Goal: Task Accomplishment & Management: Contribute content

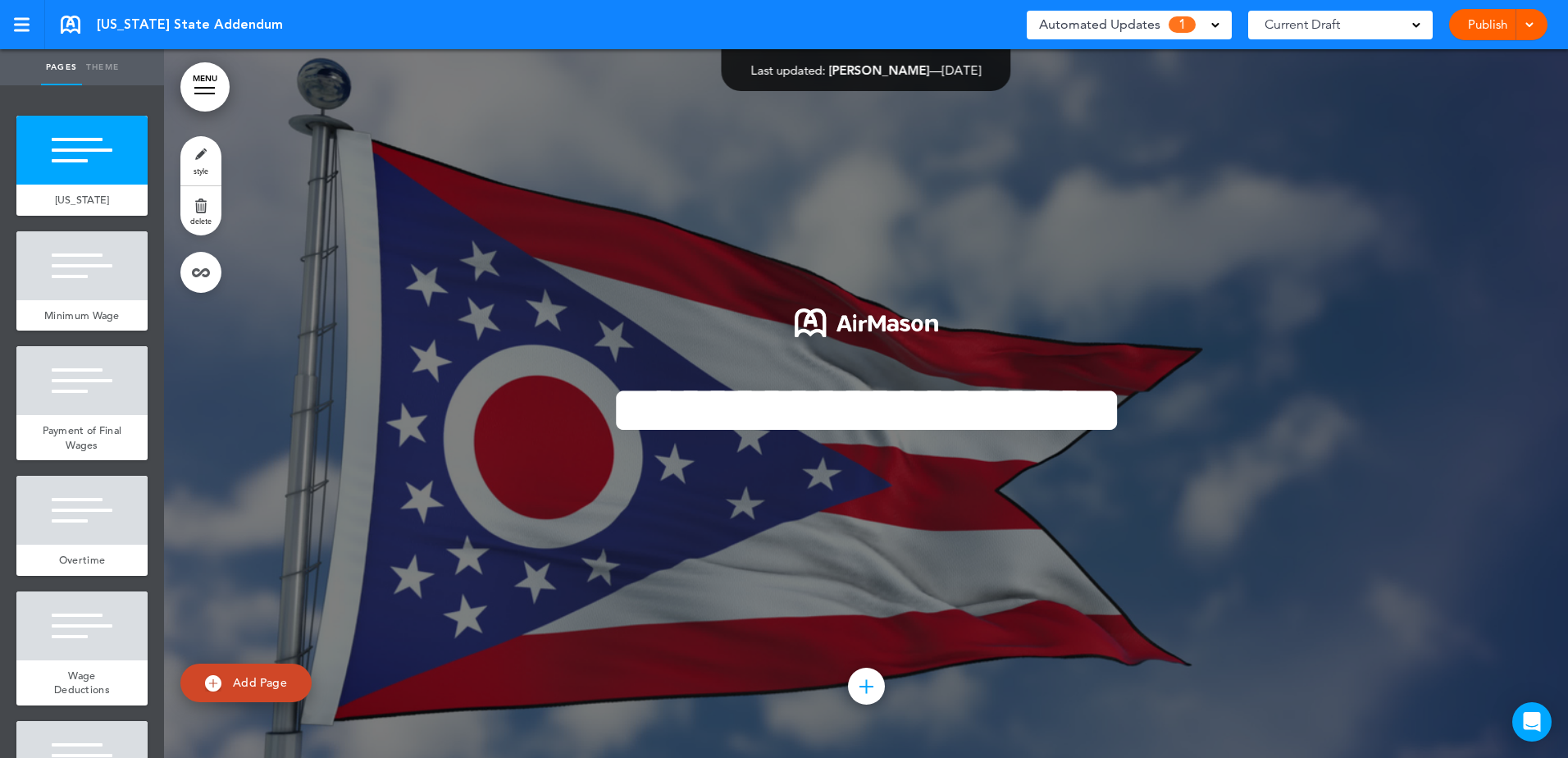
click at [1210, 31] on div "Automated Updates 1" at bounding box center [1130, 24] width 181 height 23
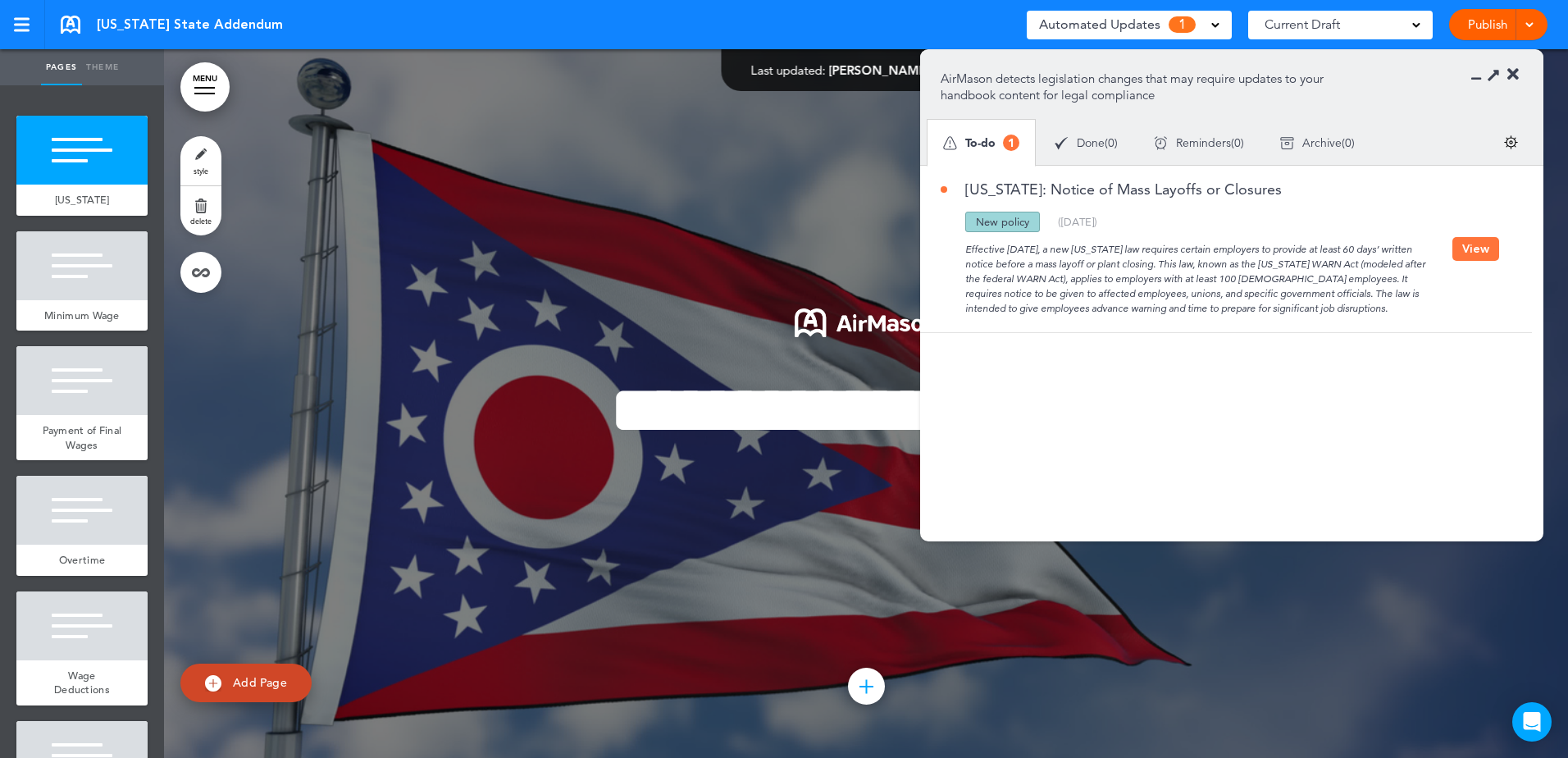
click at [1352, 290] on div "Effective September 29, 2025, a new Ohio law requires certain employers to prov…" at bounding box center [1196, 275] width 511 height 84
drag, startPoint x: 1354, startPoint y: 308, endPoint x: 952, endPoint y: 249, distance: 406.3
click at [952, 249] on div "Effective September 29, 2025, a new Ohio law requires certain employers to prov…" at bounding box center [1196, 275] width 511 height 84
click at [1473, 244] on button "View" at bounding box center [1475, 249] width 46 height 24
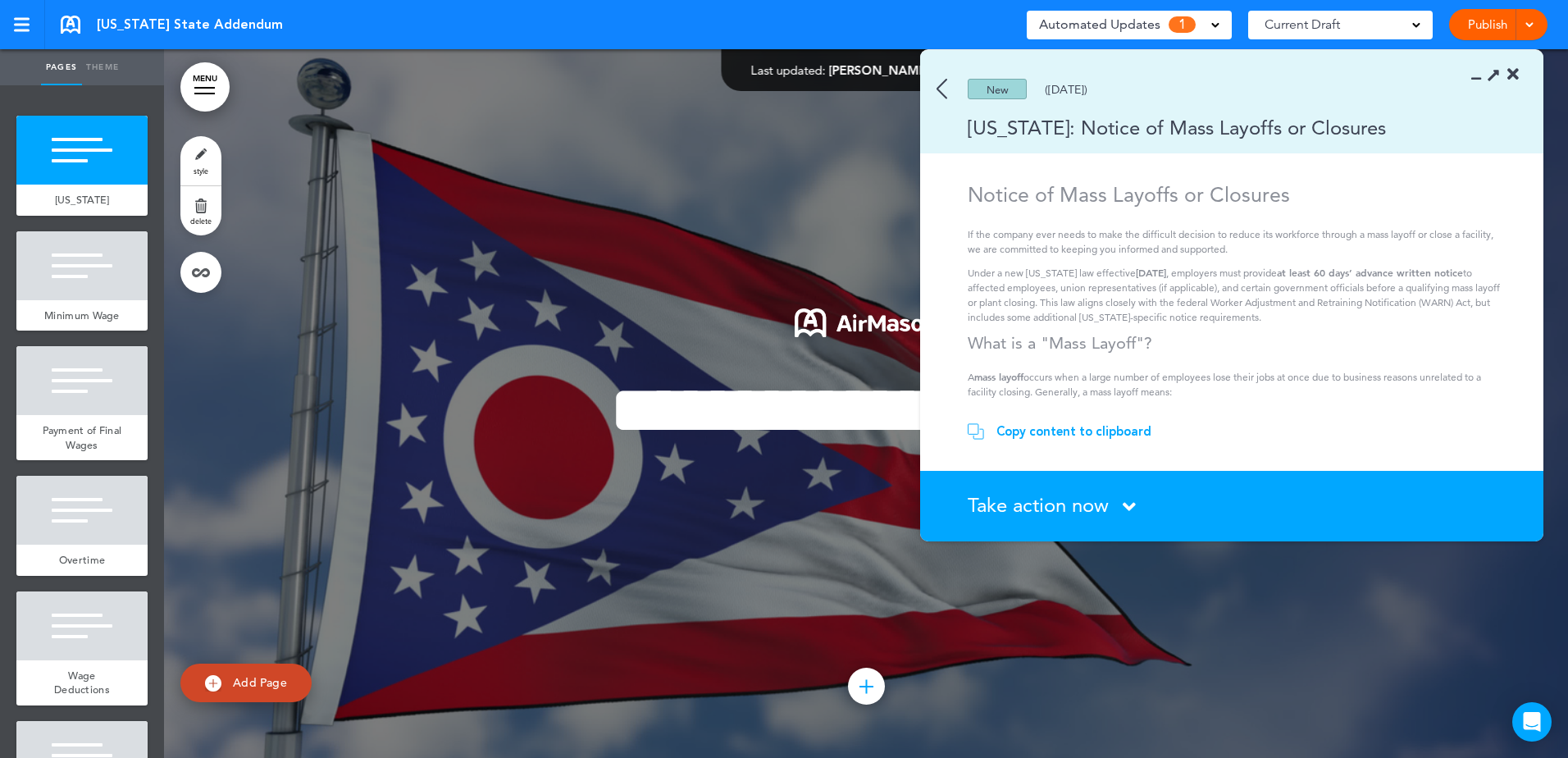
click at [1126, 495] on section "Take action now Click here to change the status What would you like to do? I ha…" at bounding box center [1232, 505] width 624 height 70
click at [1130, 507] on icon at bounding box center [1130, 506] width 13 height 20
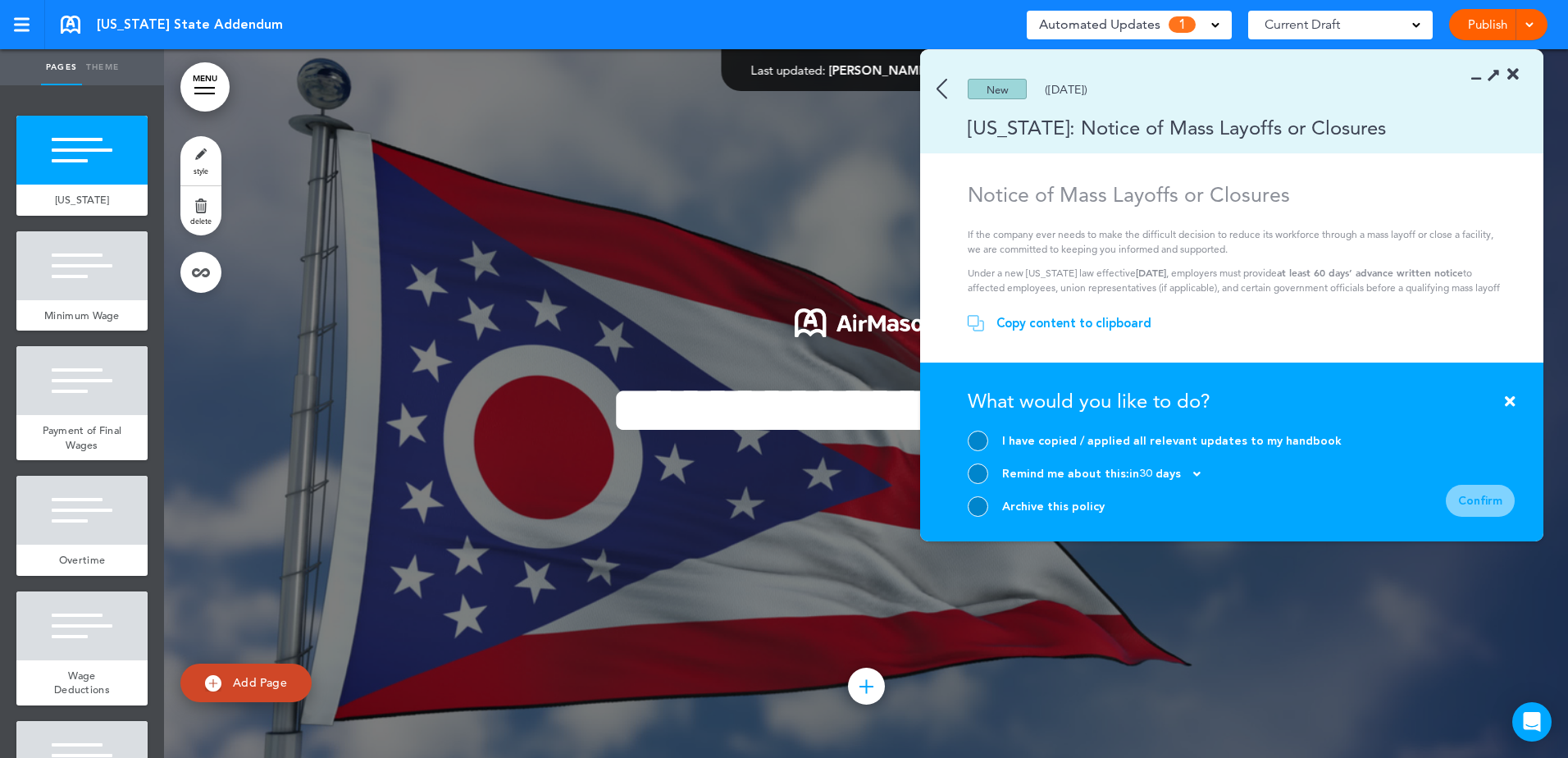
click at [935, 94] on div "New (08/06/2025)" at bounding box center [1208, 88] width 576 height 20
click at [940, 93] on img at bounding box center [942, 88] width 11 height 20
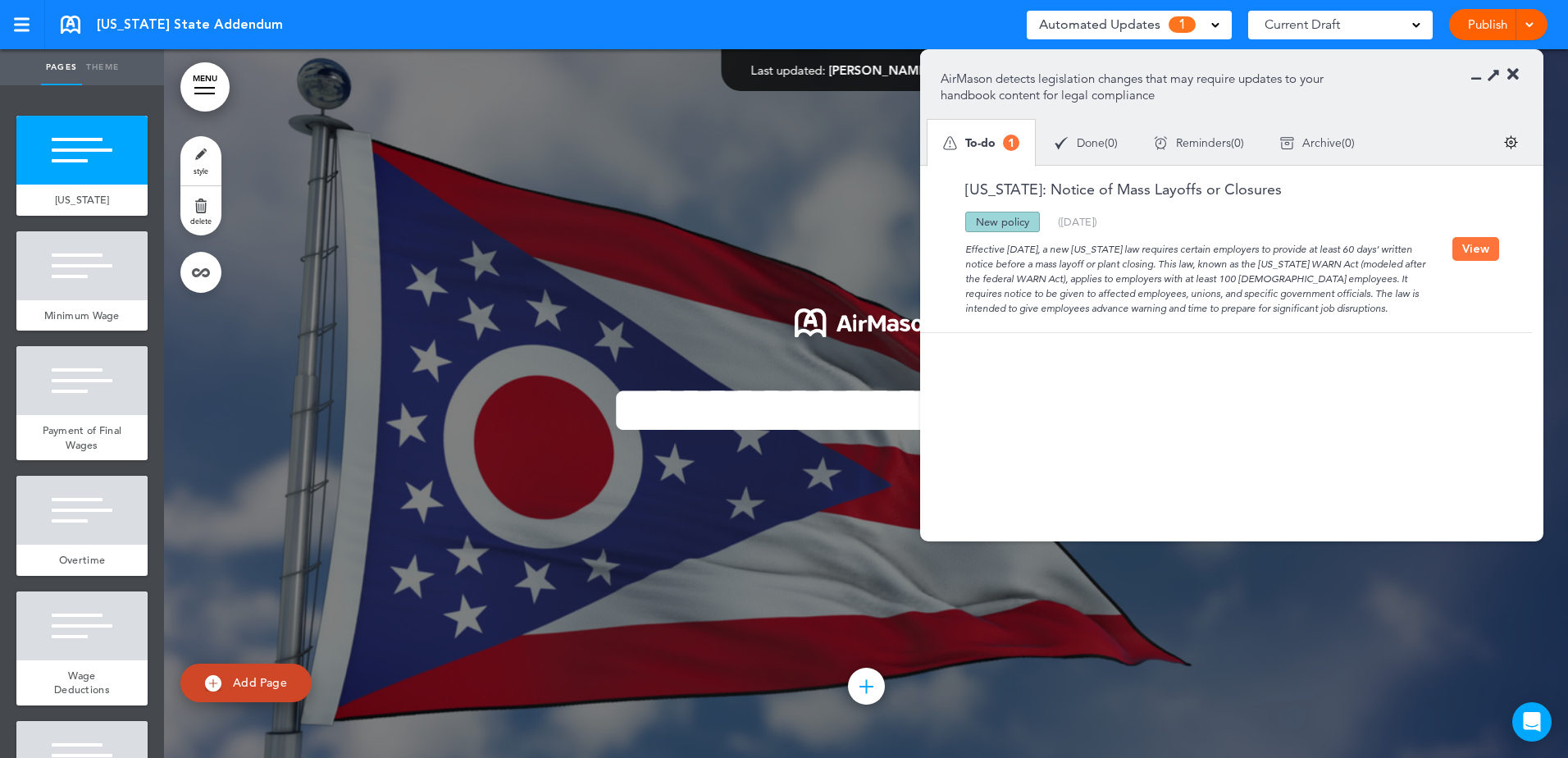
drag, startPoint x: 960, startPoint y: 249, endPoint x: 1402, endPoint y: 306, distance: 445.7
click at [1402, 306] on div "Effective September 29, 2025, a new Ohio law requires certain employers to prov…" at bounding box center [1196, 275] width 511 height 84
copy div "Effective September 29, 2025, a new Ohio law requires certain employers to prov…"
click at [273, 493] on div at bounding box center [866, 403] width 1404 height 709
click at [1491, 77] on icon at bounding box center [1493, 74] width 17 height 17
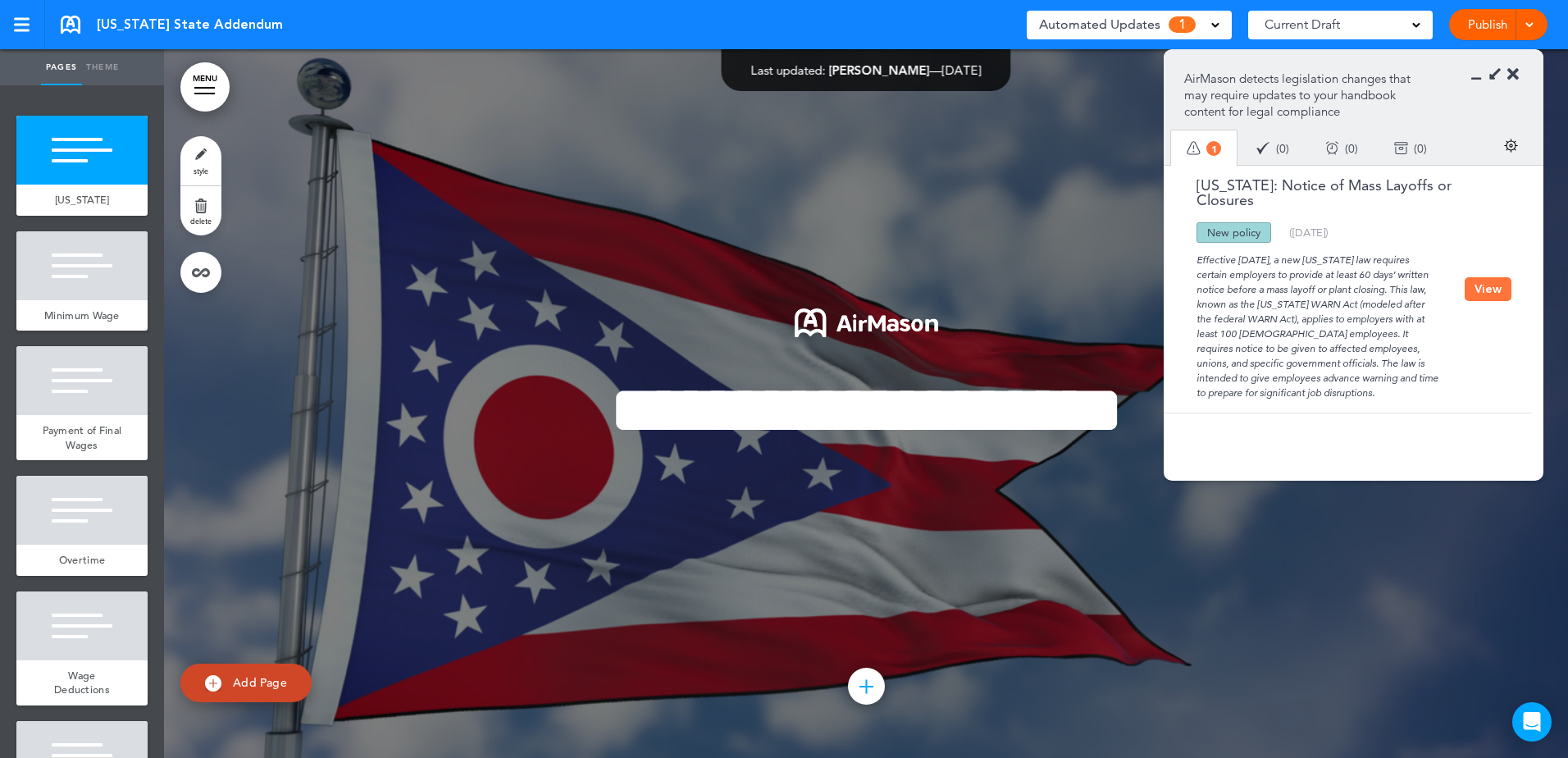
click at [1491, 77] on icon at bounding box center [1493, 74] width 17 height 17
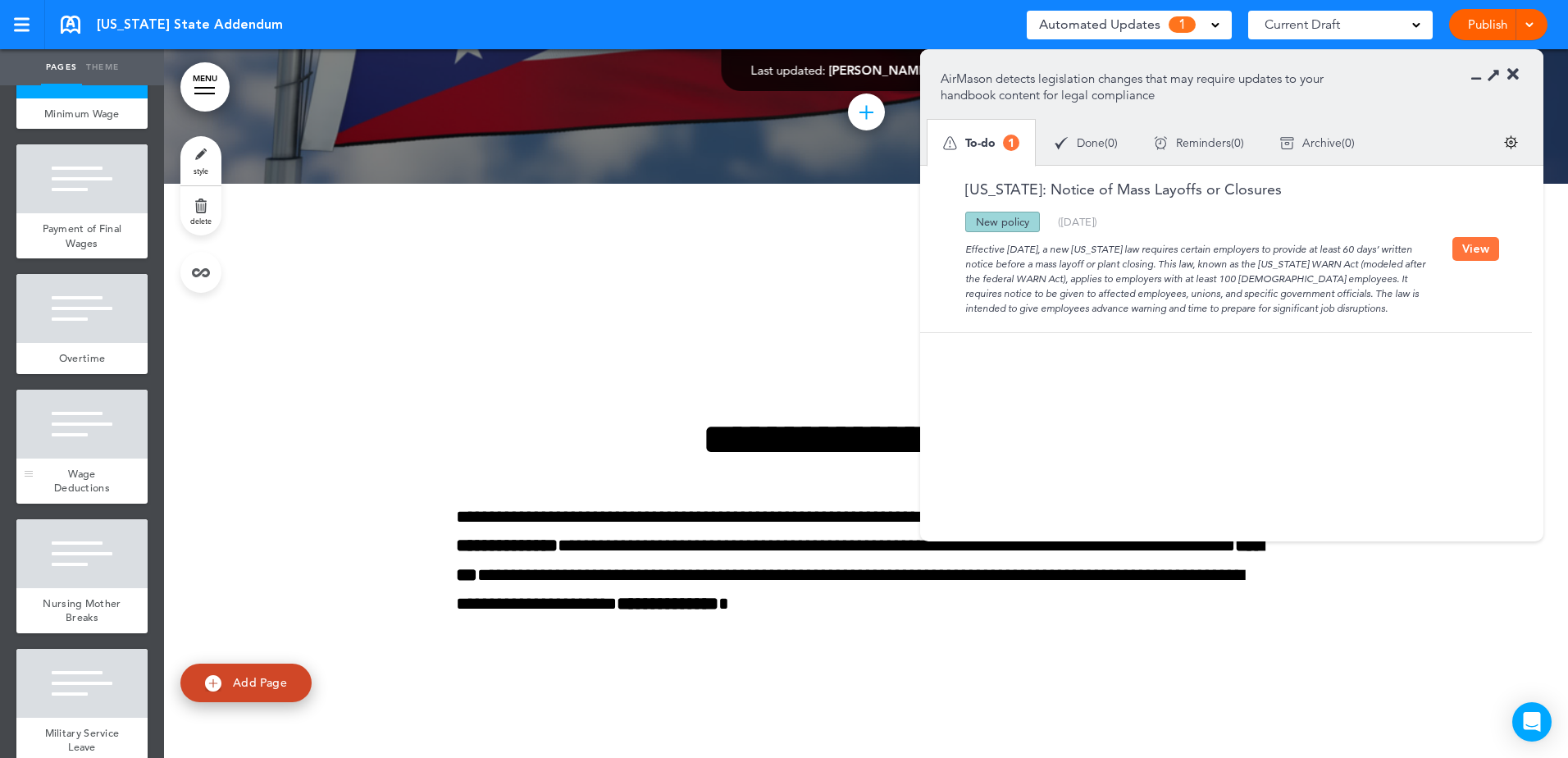
scroll to position [101, 0]
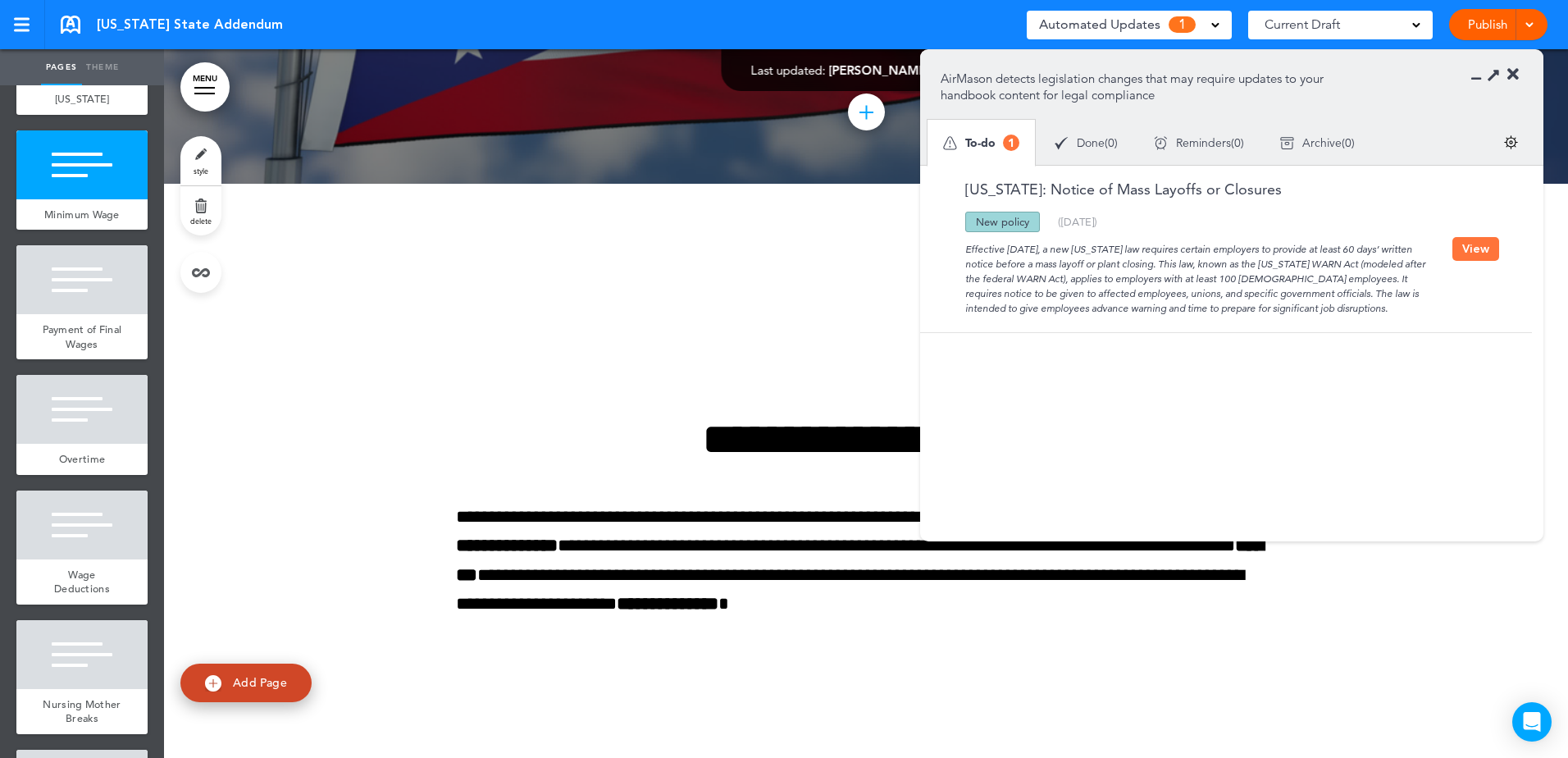
click at [558, 317] on div at bounding box center [866, 538] width 1404 height 709
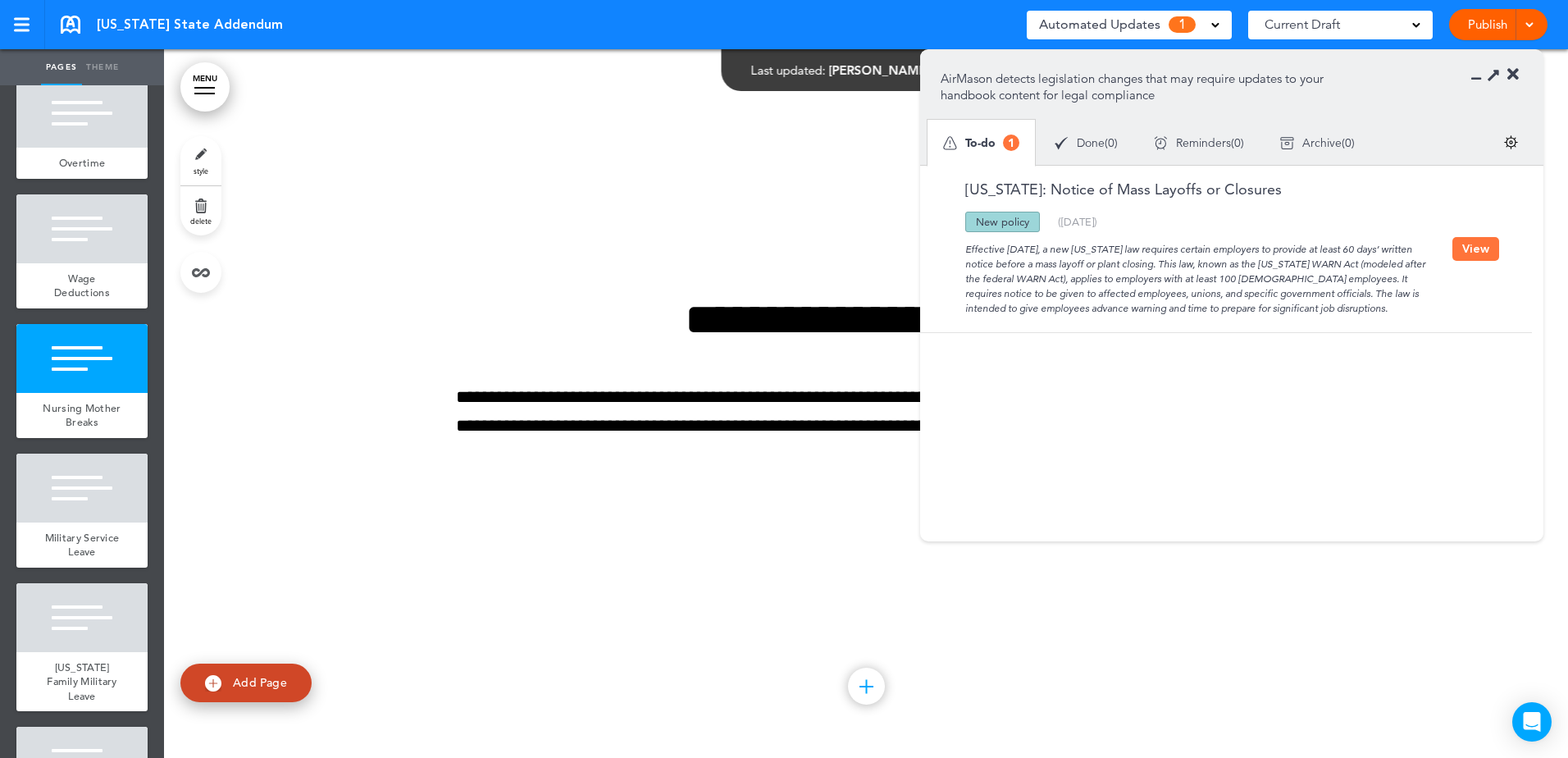
scroll to position [757, 0]
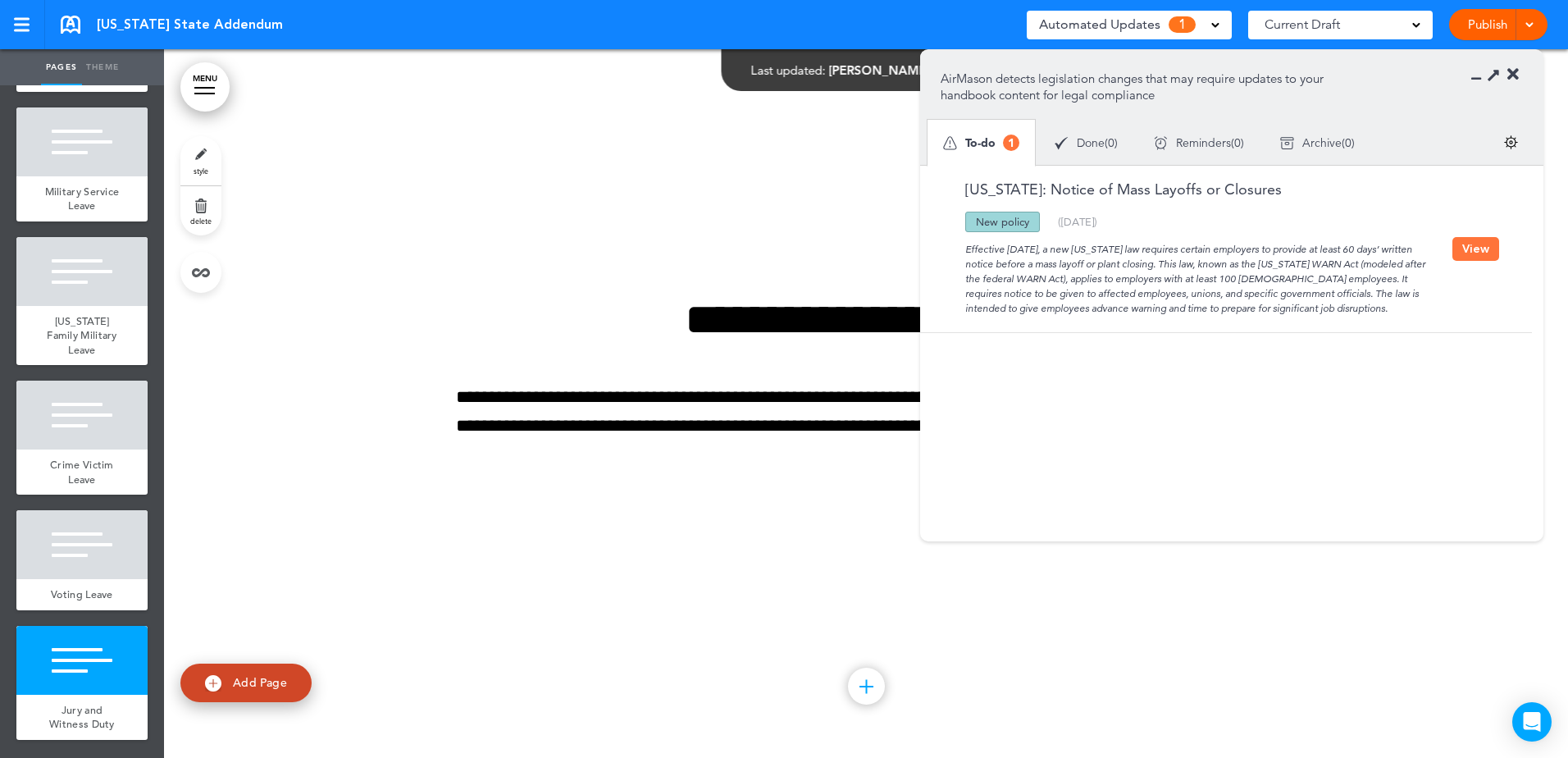
click at [263, 682] on span "Add Page" at bounding box center [259, 682] width 54 height 15
type input "********"
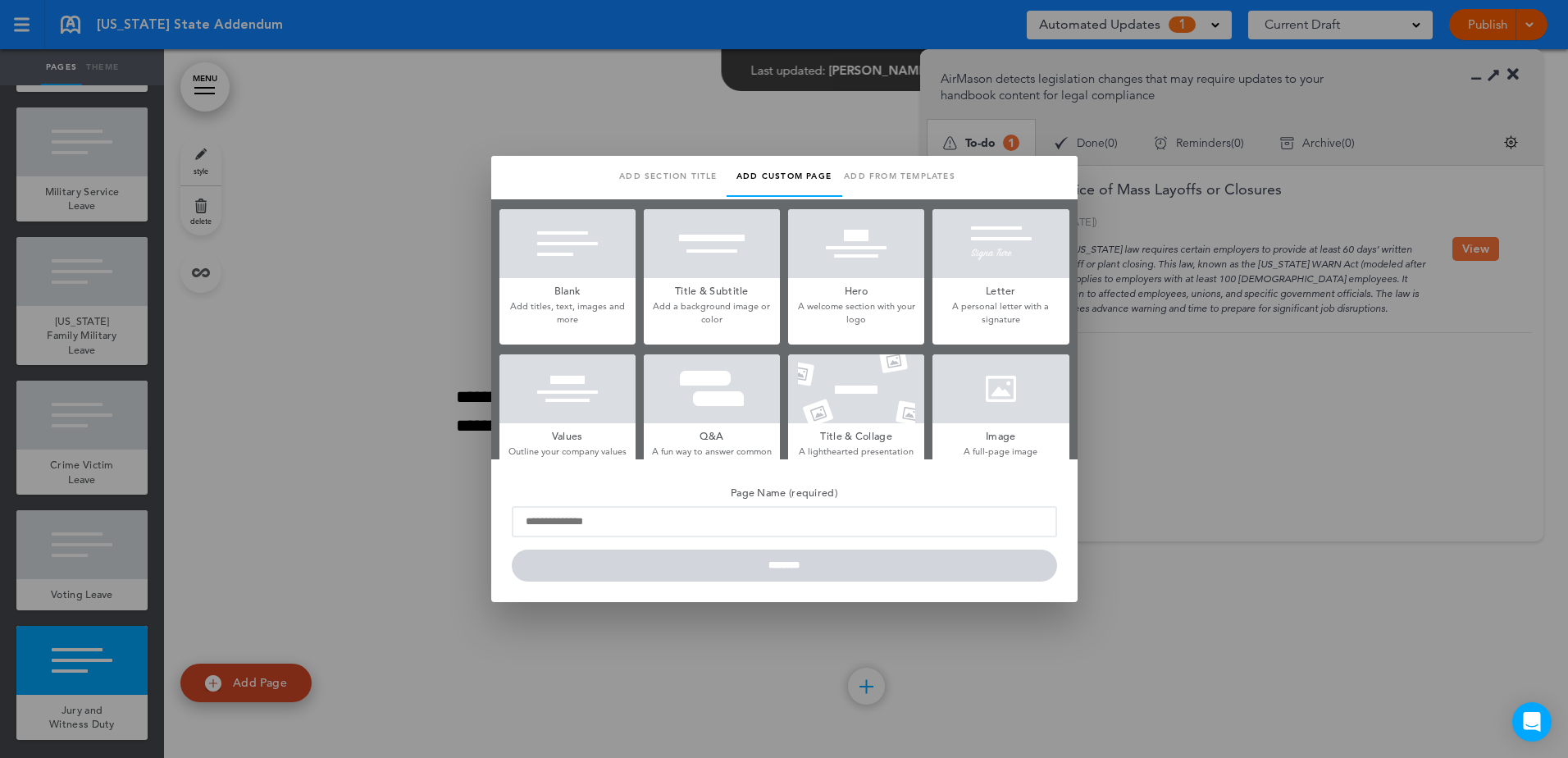
click at [284, 535] on div at bounding box center [784, 379] width 1568 height 758
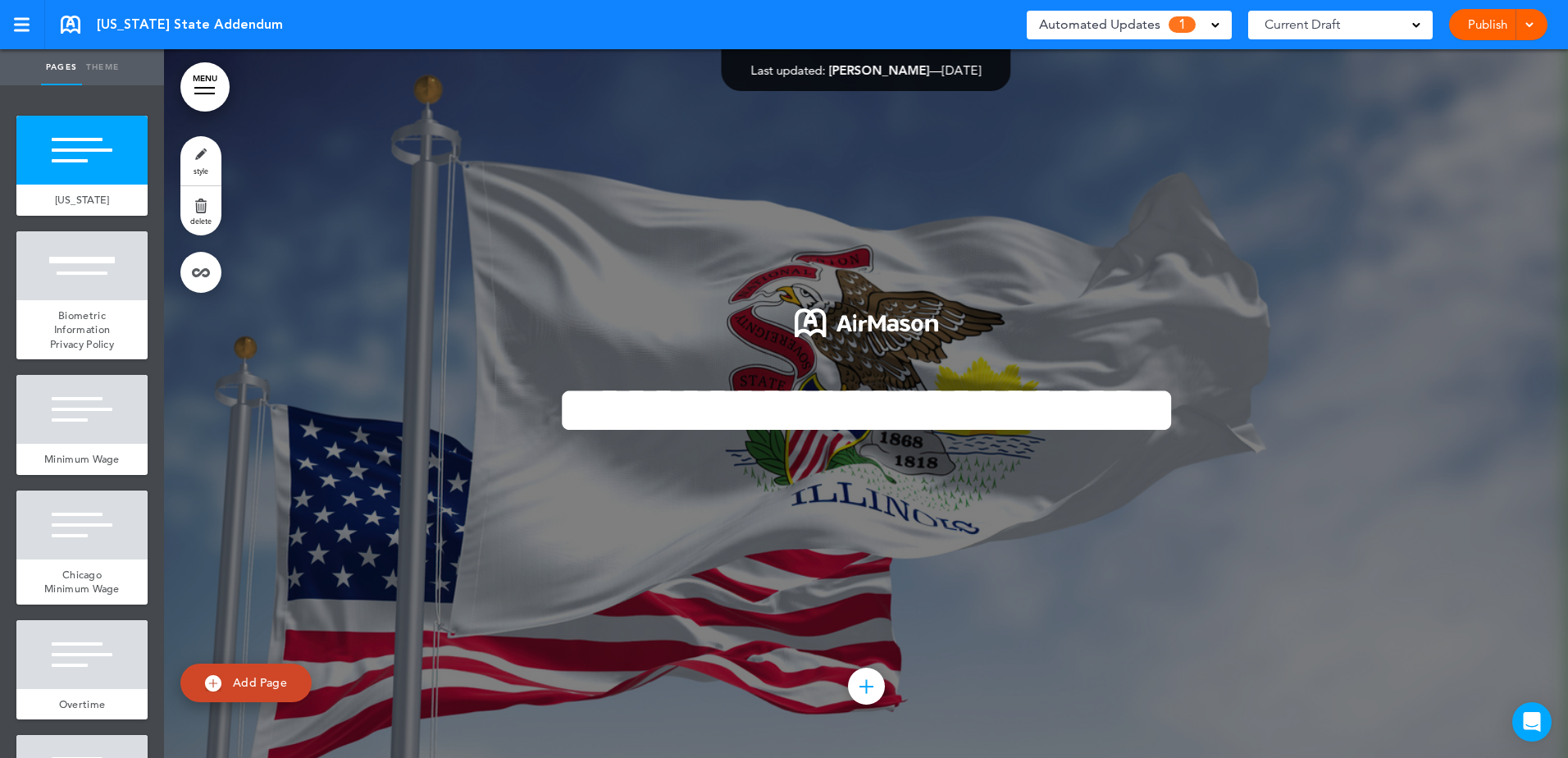
click at [1180, 25] on span "1" at bounding box center [1182, 25] width 27 height 16
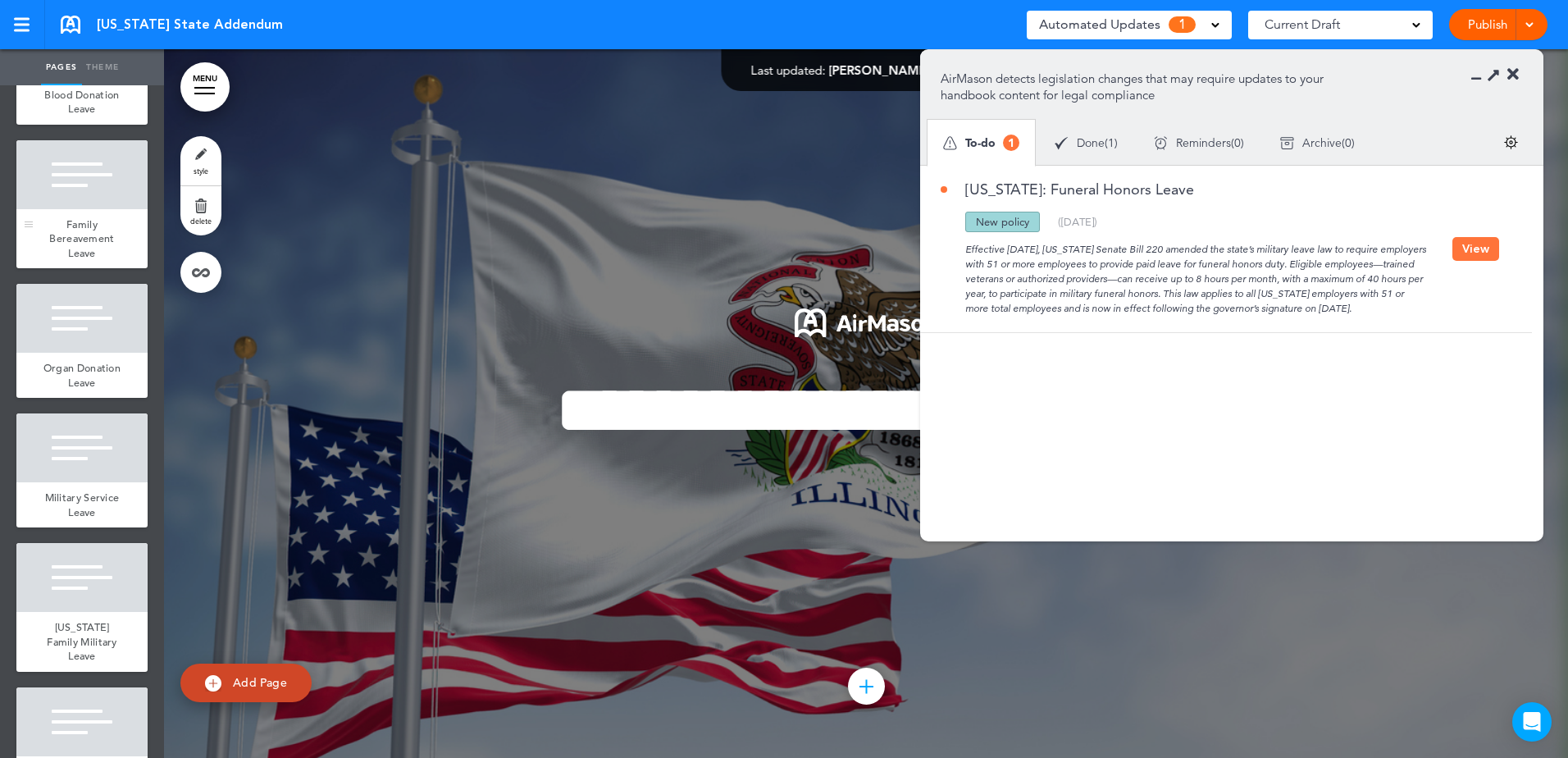
scroll to position [3201, 0]
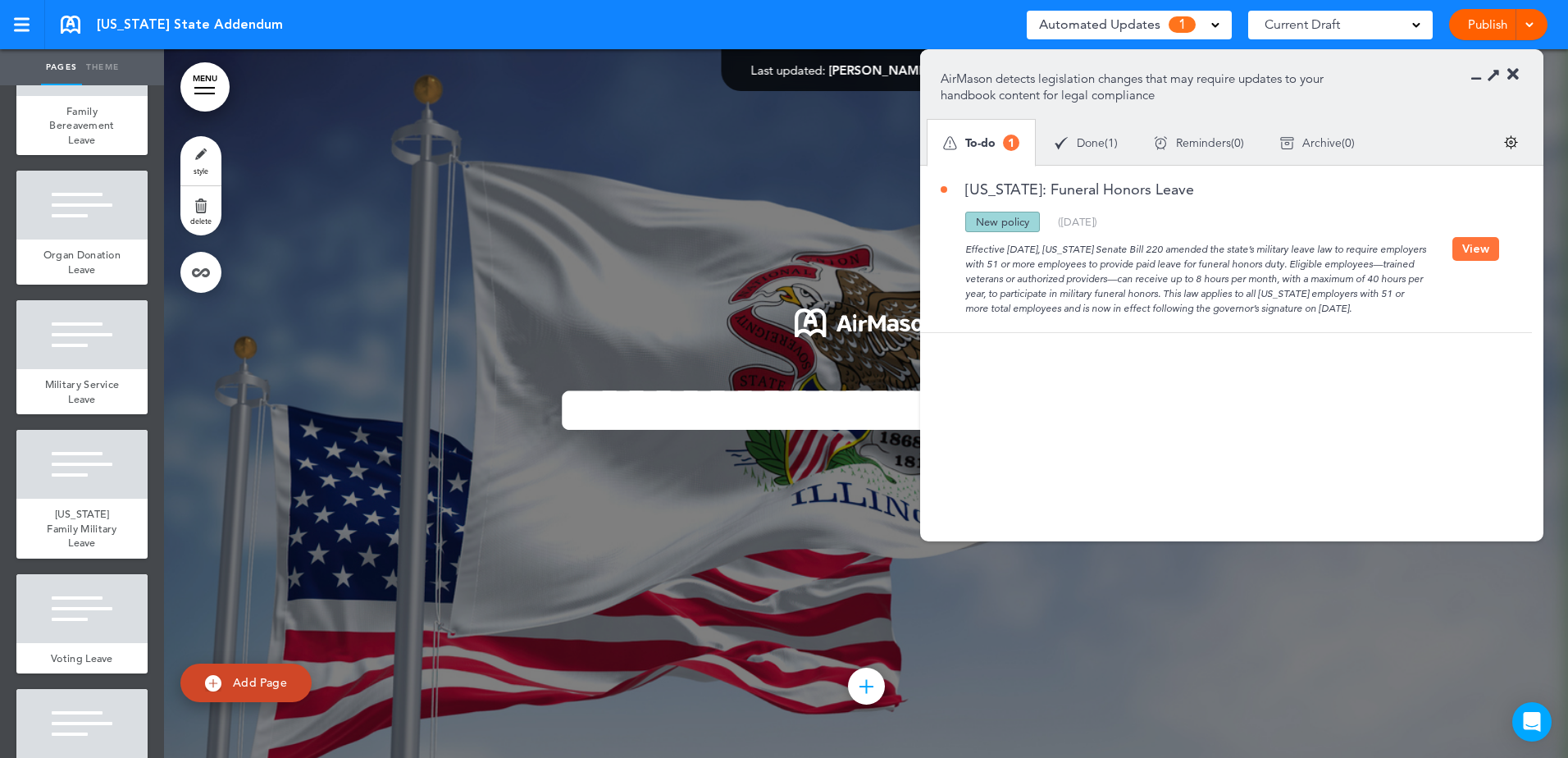
click at [257, 690] on span "Add Page" at bounding box center [259, 682] width 54 height 15
type input "********"
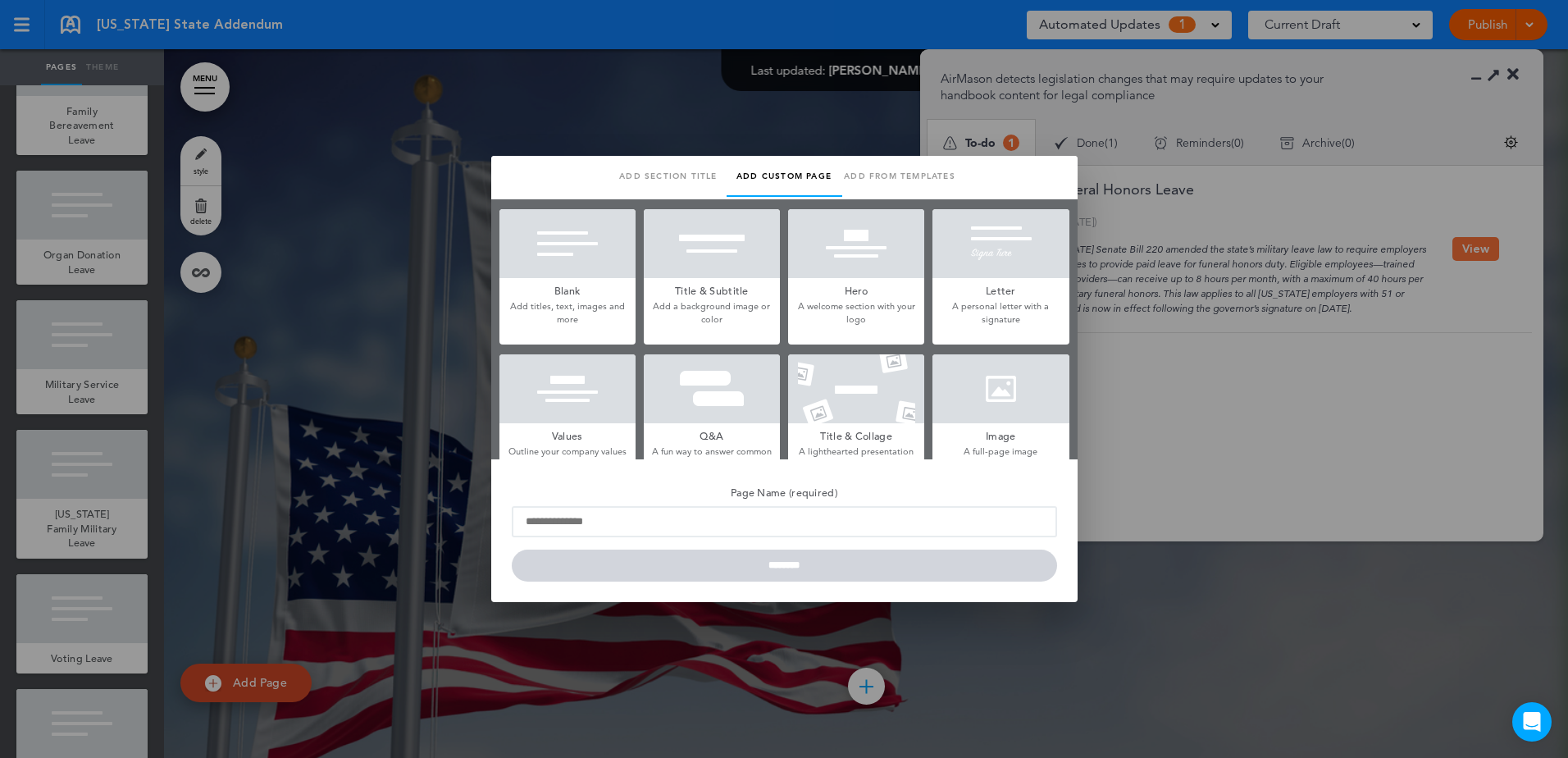
click at [568, 294] on h5 "Blank" at bounding box center [567, 289] width 136 height 23
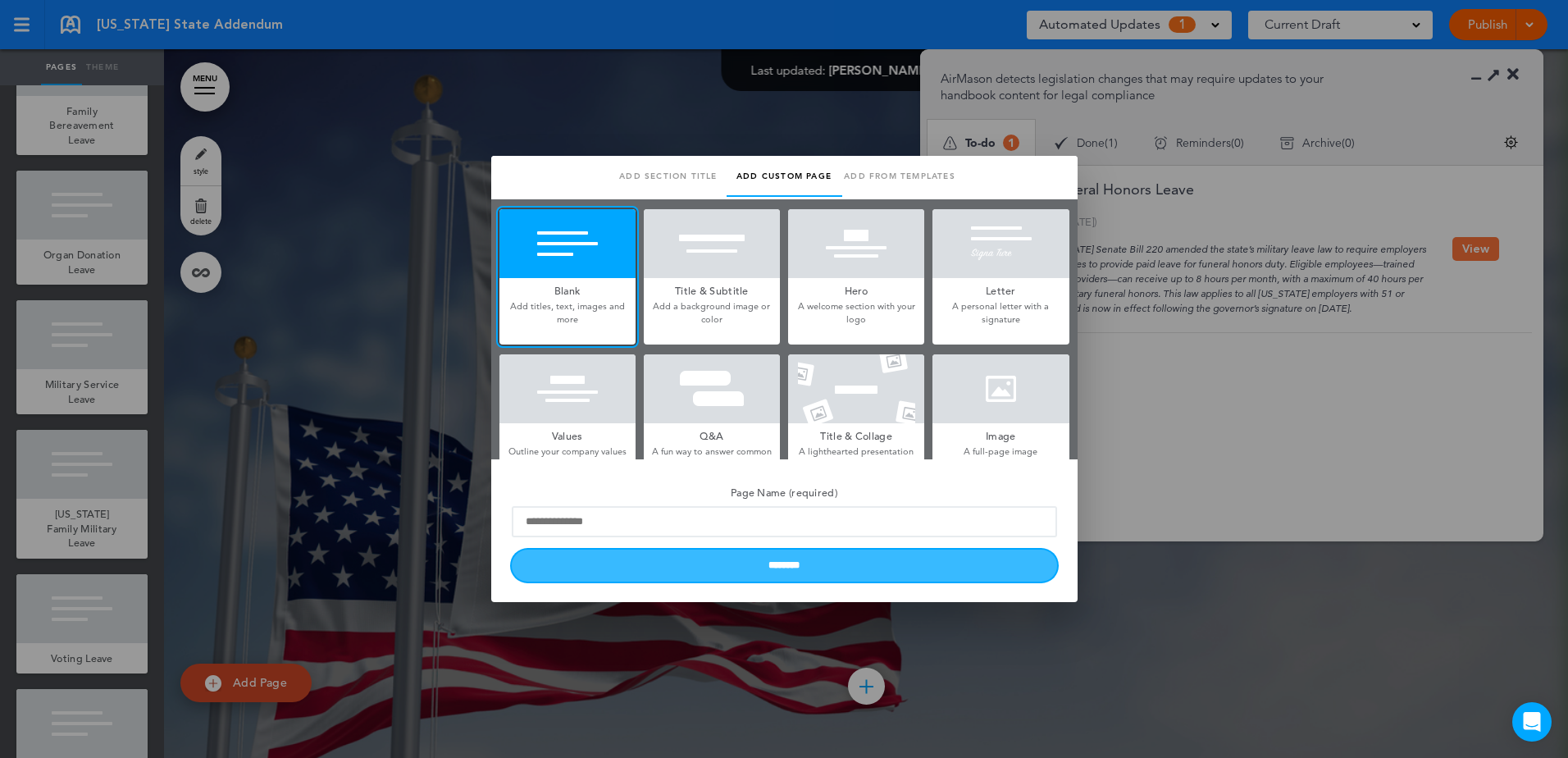
click at [764, 560] on input "********" at bounding box center [784, 566] width 545 height 32
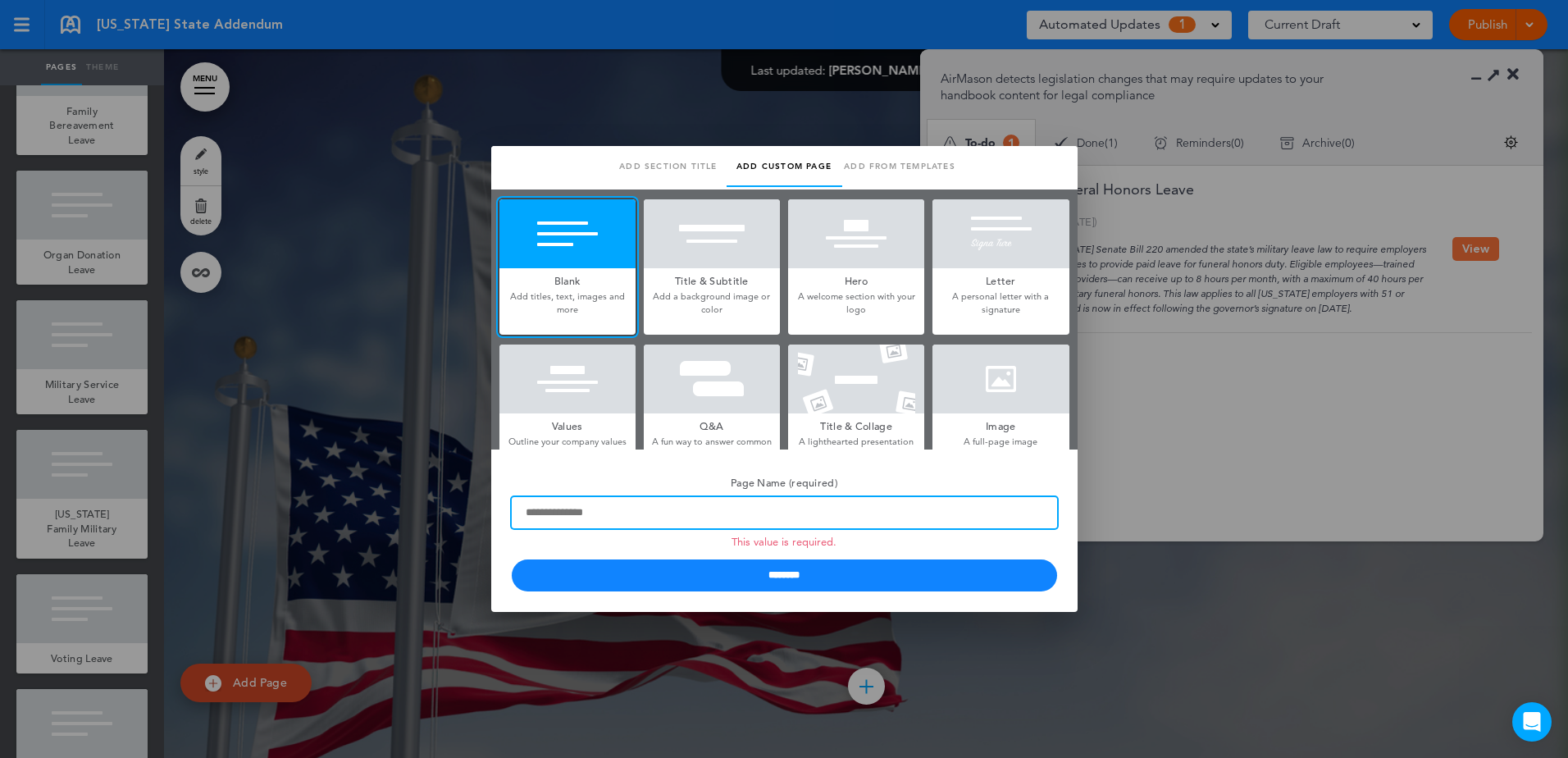
click at [628, 511] on input "Page Name (required) This value is required." at bounding box center [784, 513] width 545 height 31
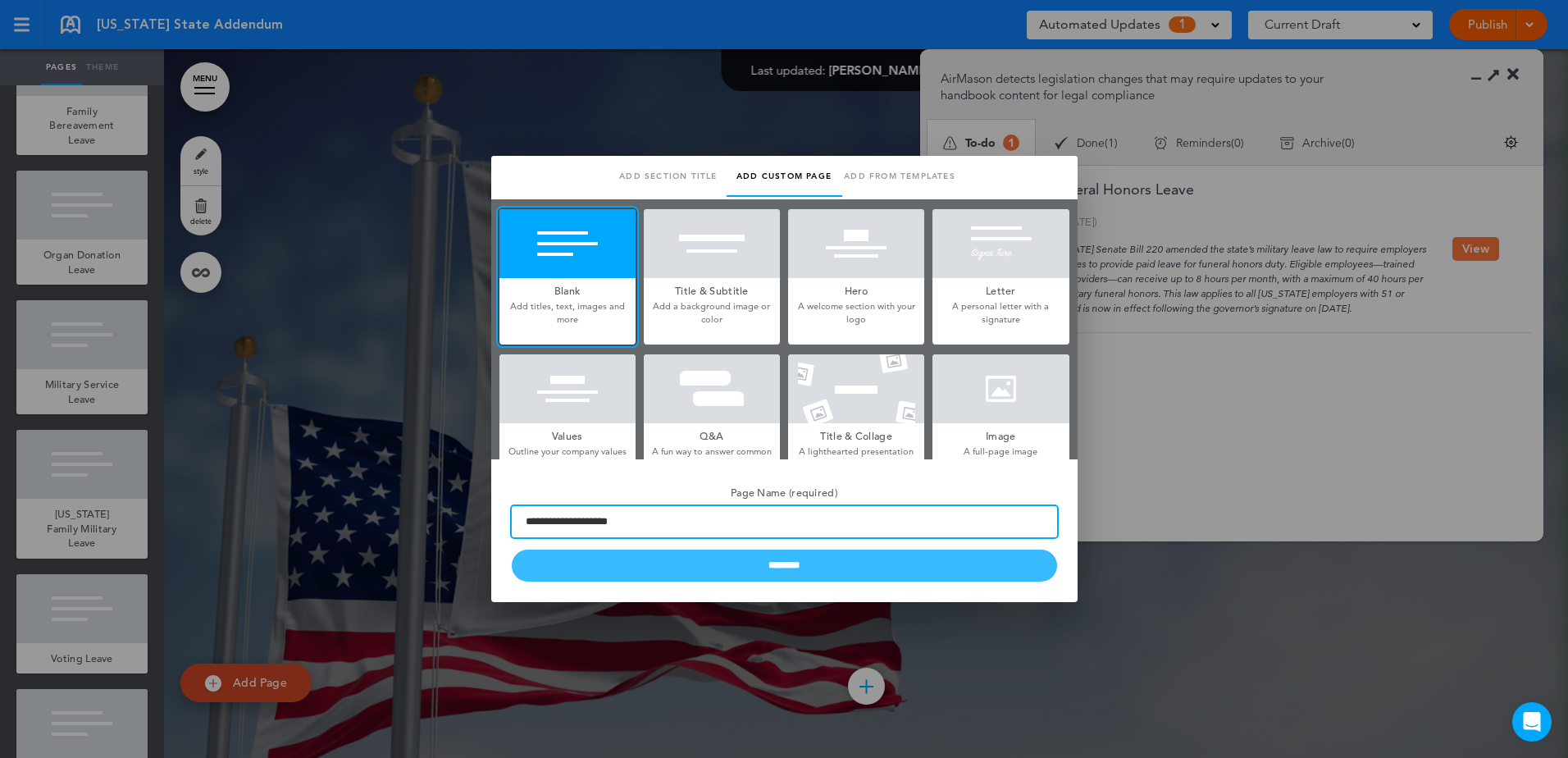
type input "**********"
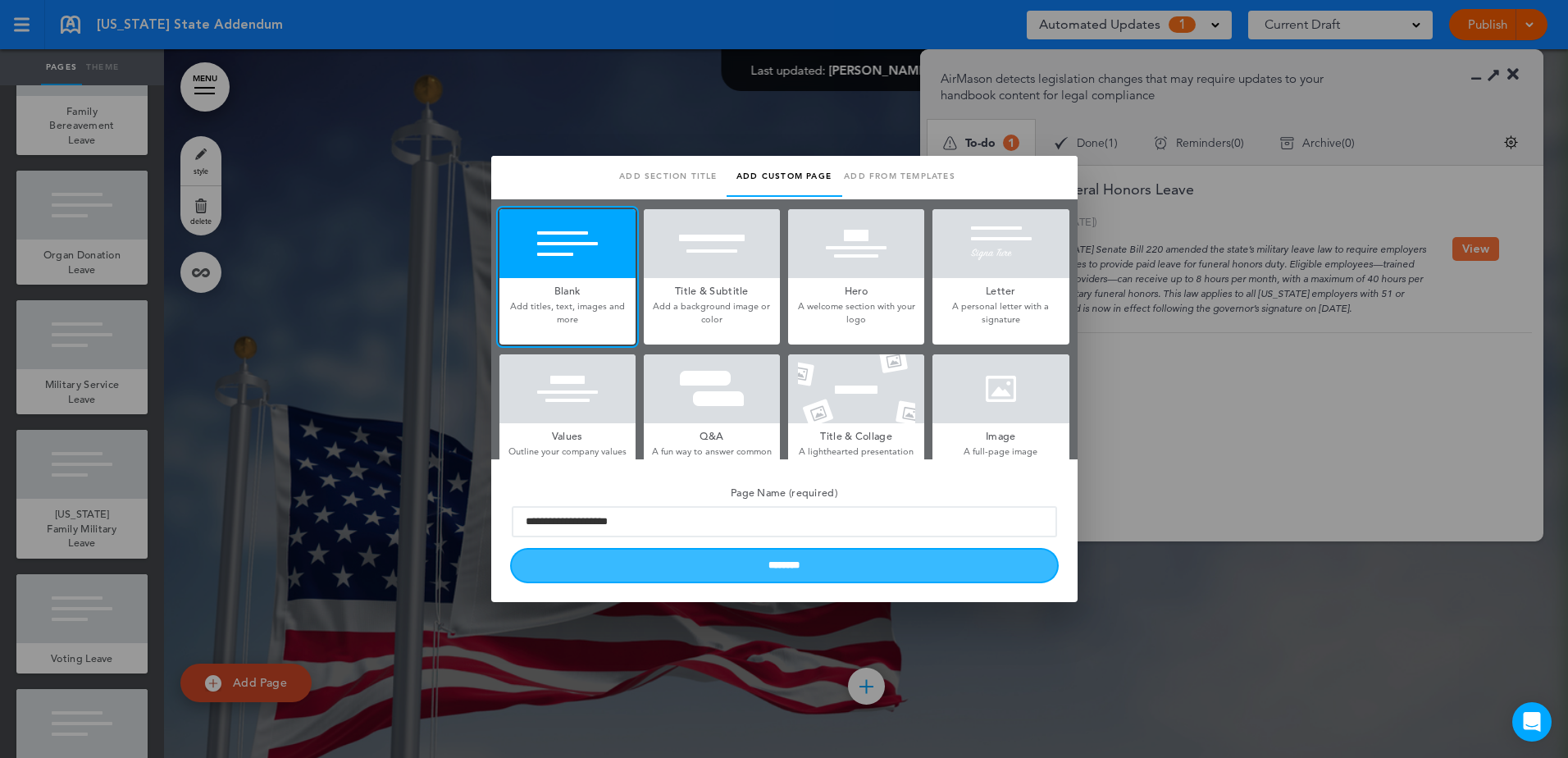
click at [694, 562] on input "********" at bounding box center [784, 566] width 545 height 32
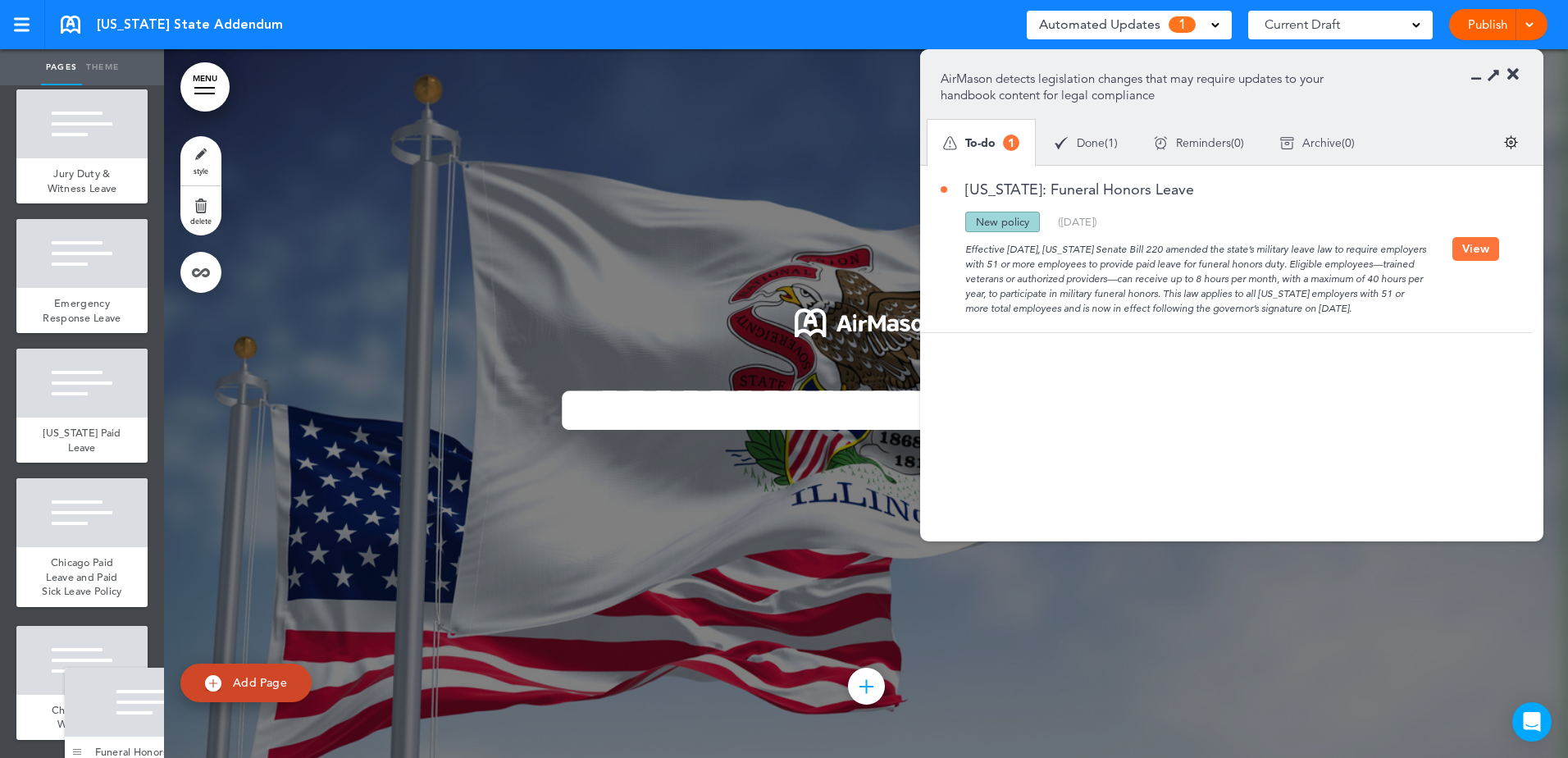
scroll to position [4374, 0]
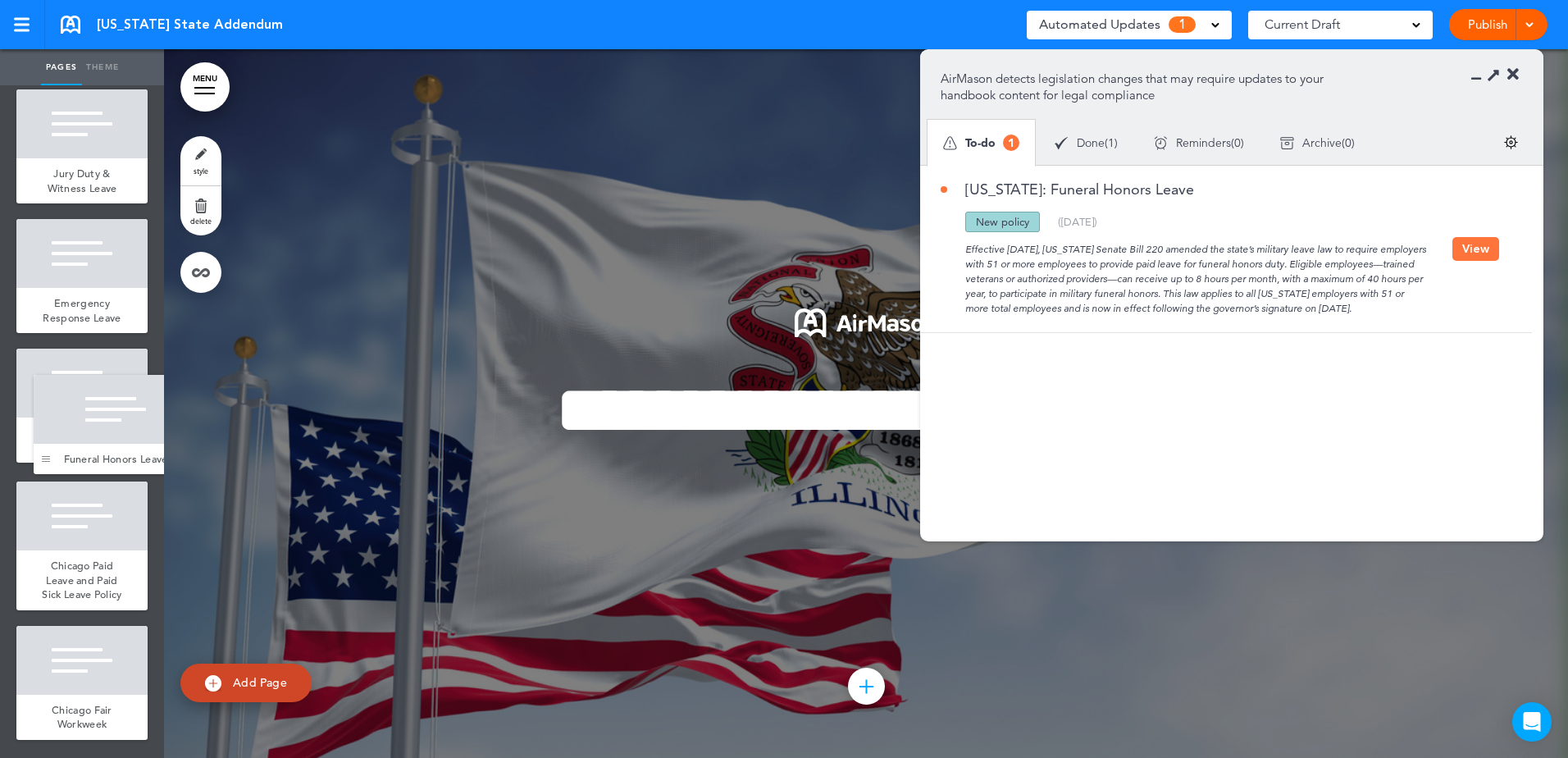
drag, startPoint x: 28, startPoint y: 317, endPoint x: 45, endPoint y: 462, distance: 146.0
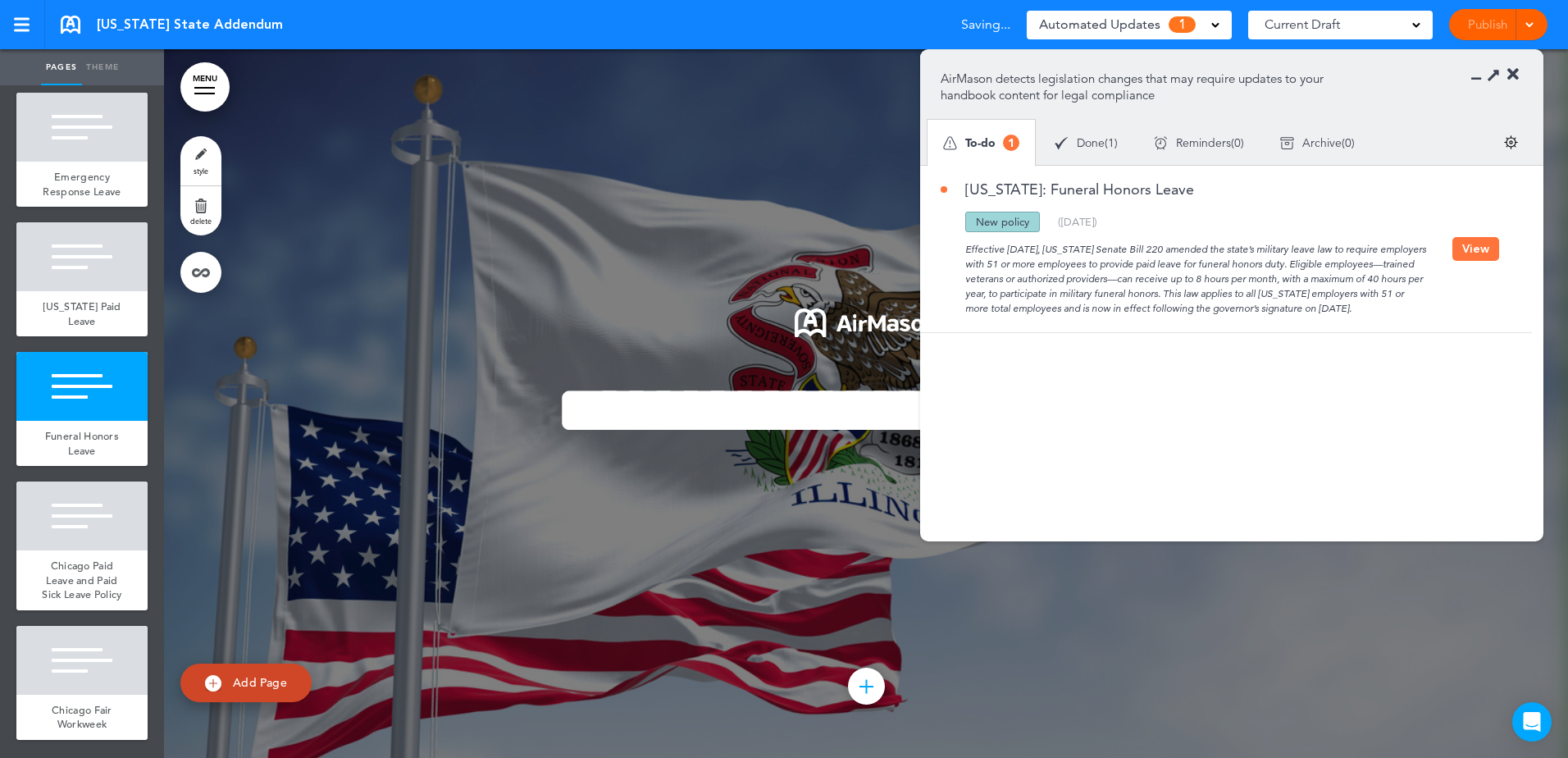
scroll to position [4362, 0]
click at [78, 421] on div at bounding box center [82, 387] width 131 height 69
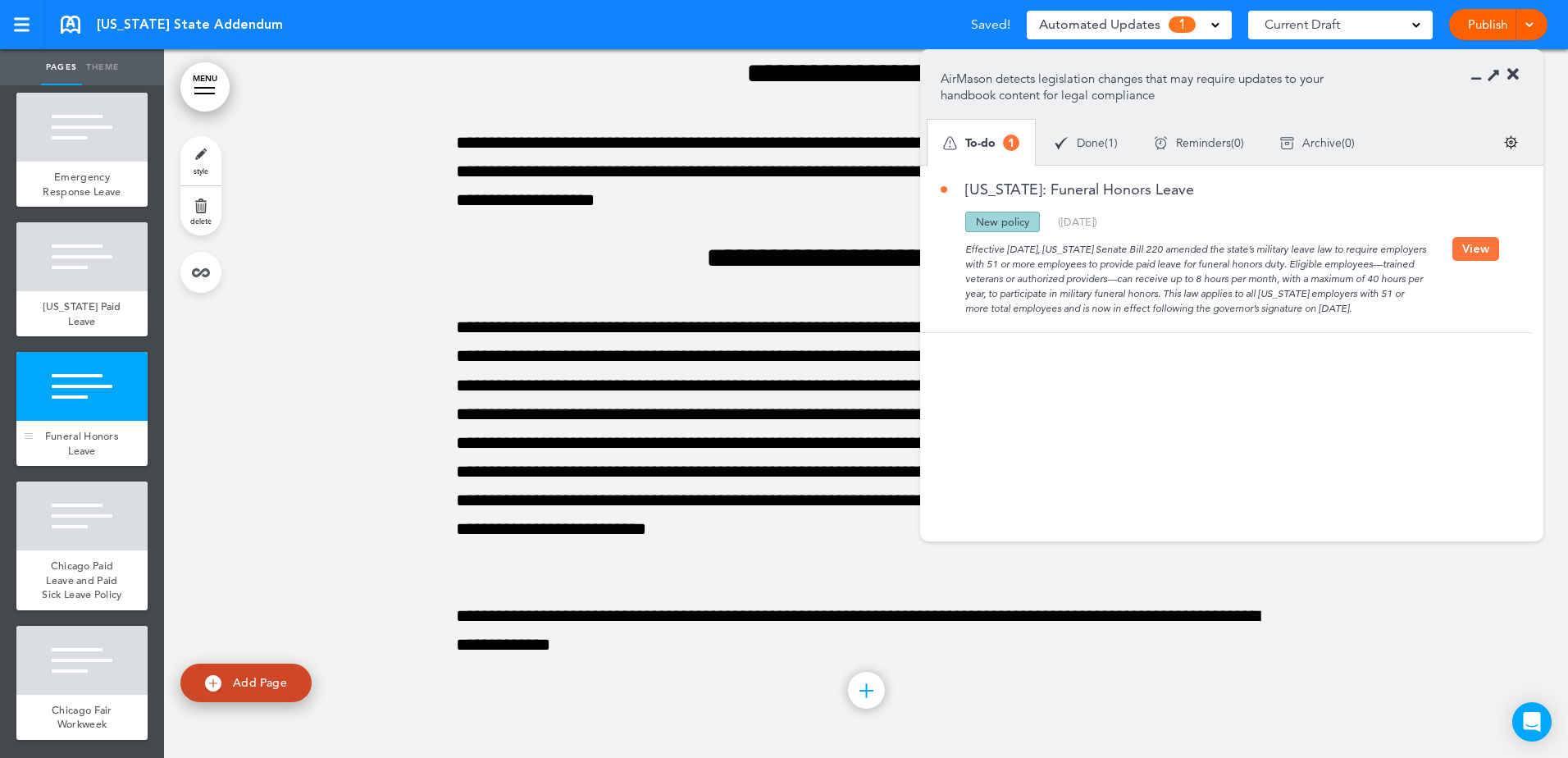
scroll to position [41341, 0]
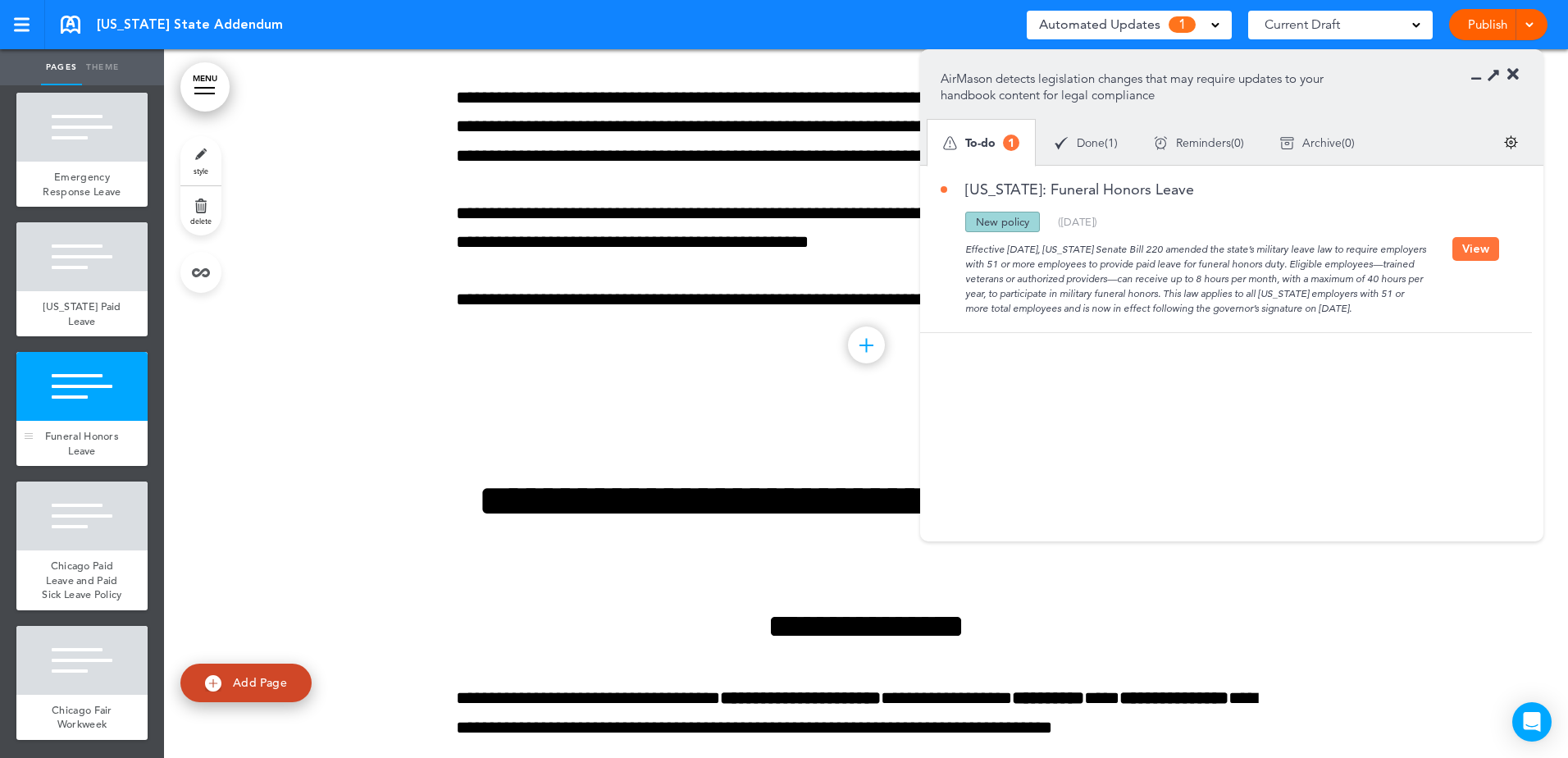
click at [86, 421] on div at bounding box center [82, 387] width 131 height 69
drag, startPoint x: 1391, startPoint y: 313, endPoint x: 944, endPoint y: 251, distance: 451.3
click at [944, 251] on div "Effective [DATE], [US_STATE] Senate Bill 220 amended the state’s military leave…" at bounding box center [1196, 275] width 511 height 84
copy div "Effective [DATE], [US_STATE] Senate Bill 220 amended the state’s military leave…"
click at [83, 421] on div at bounding box center [82, 387] width 131 height 69
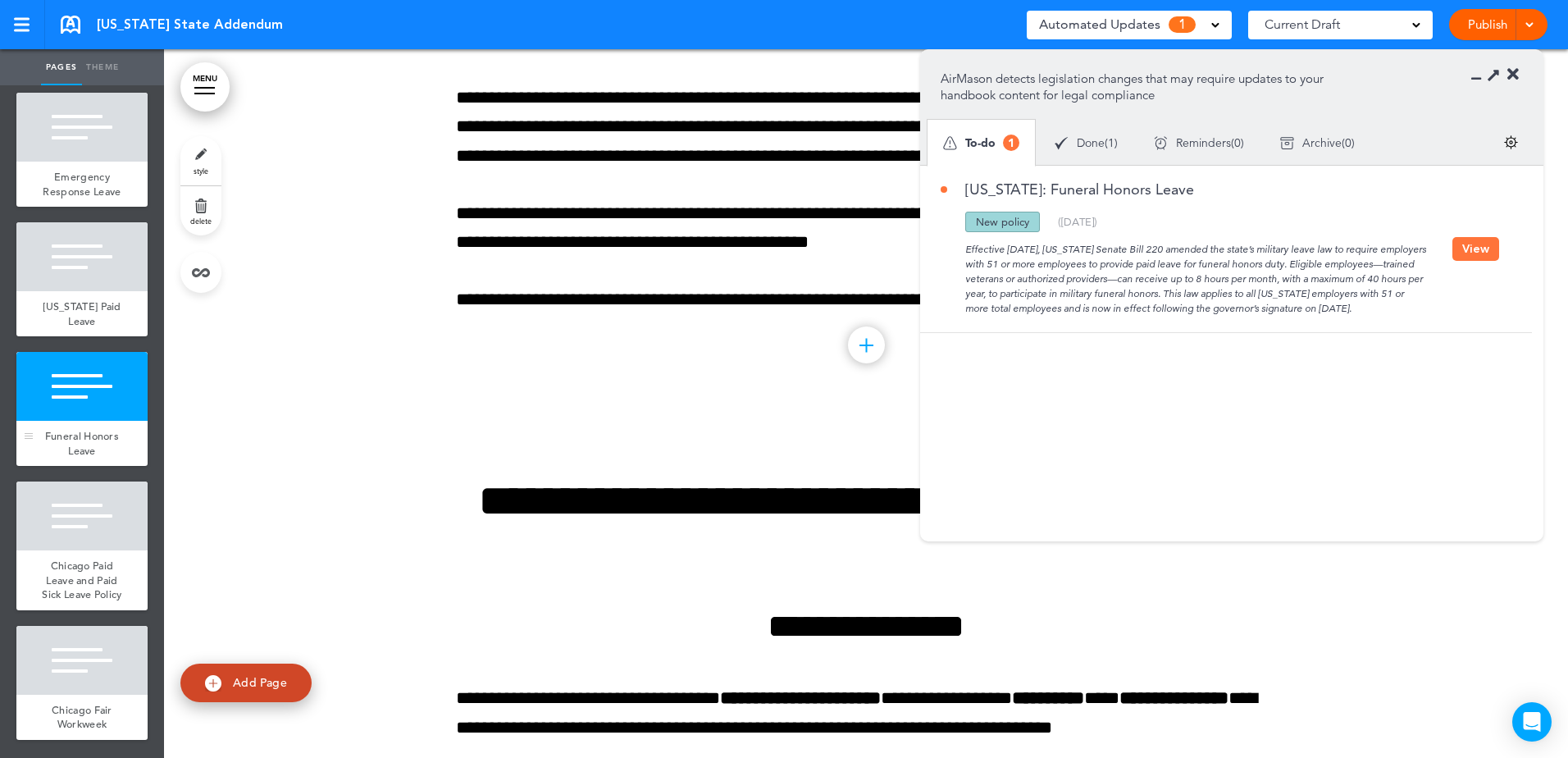
click at [83, 421] on div at bounding box center [82, 387] width 131 height 69
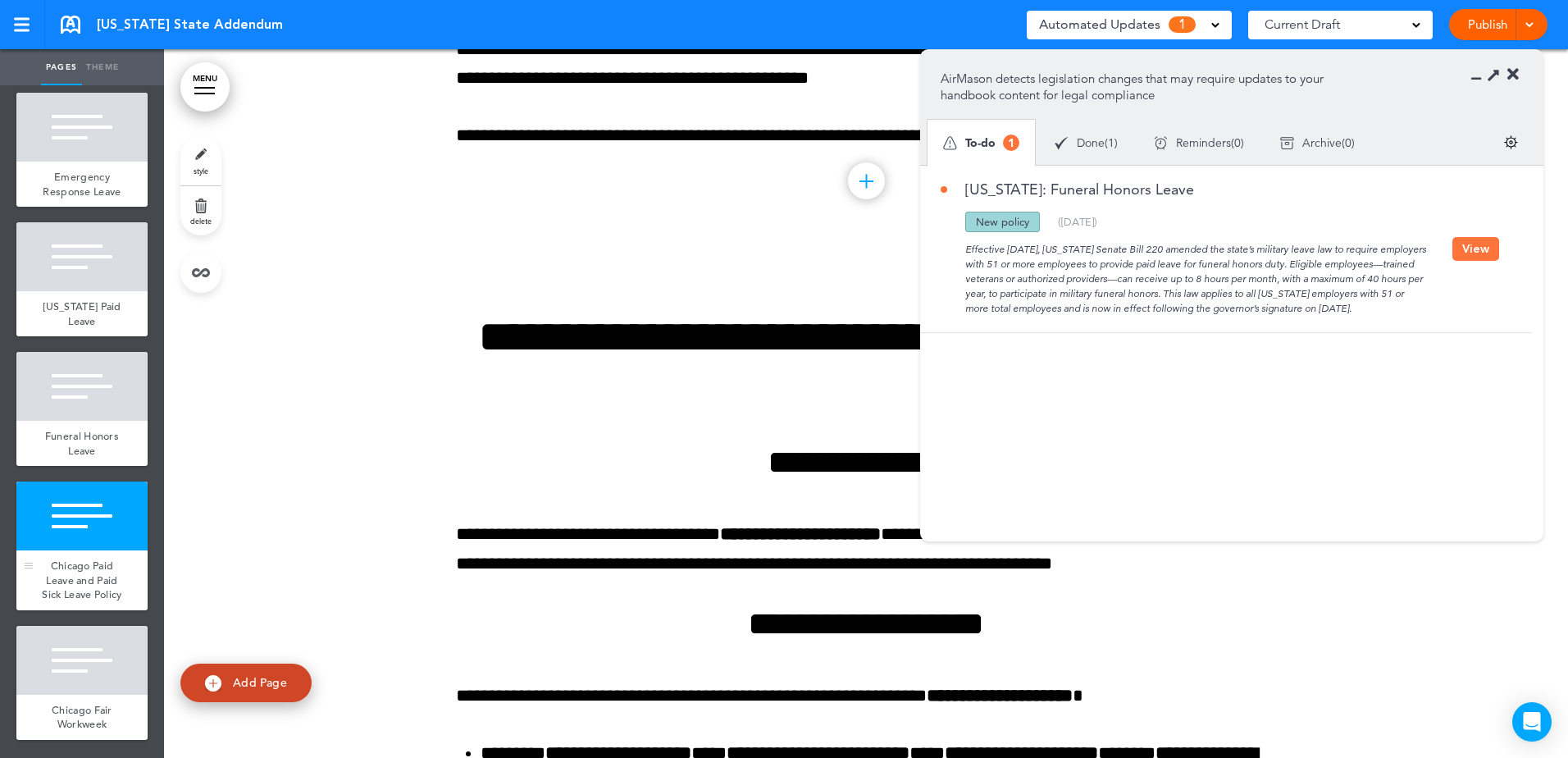
scroll to position [4280, 0]
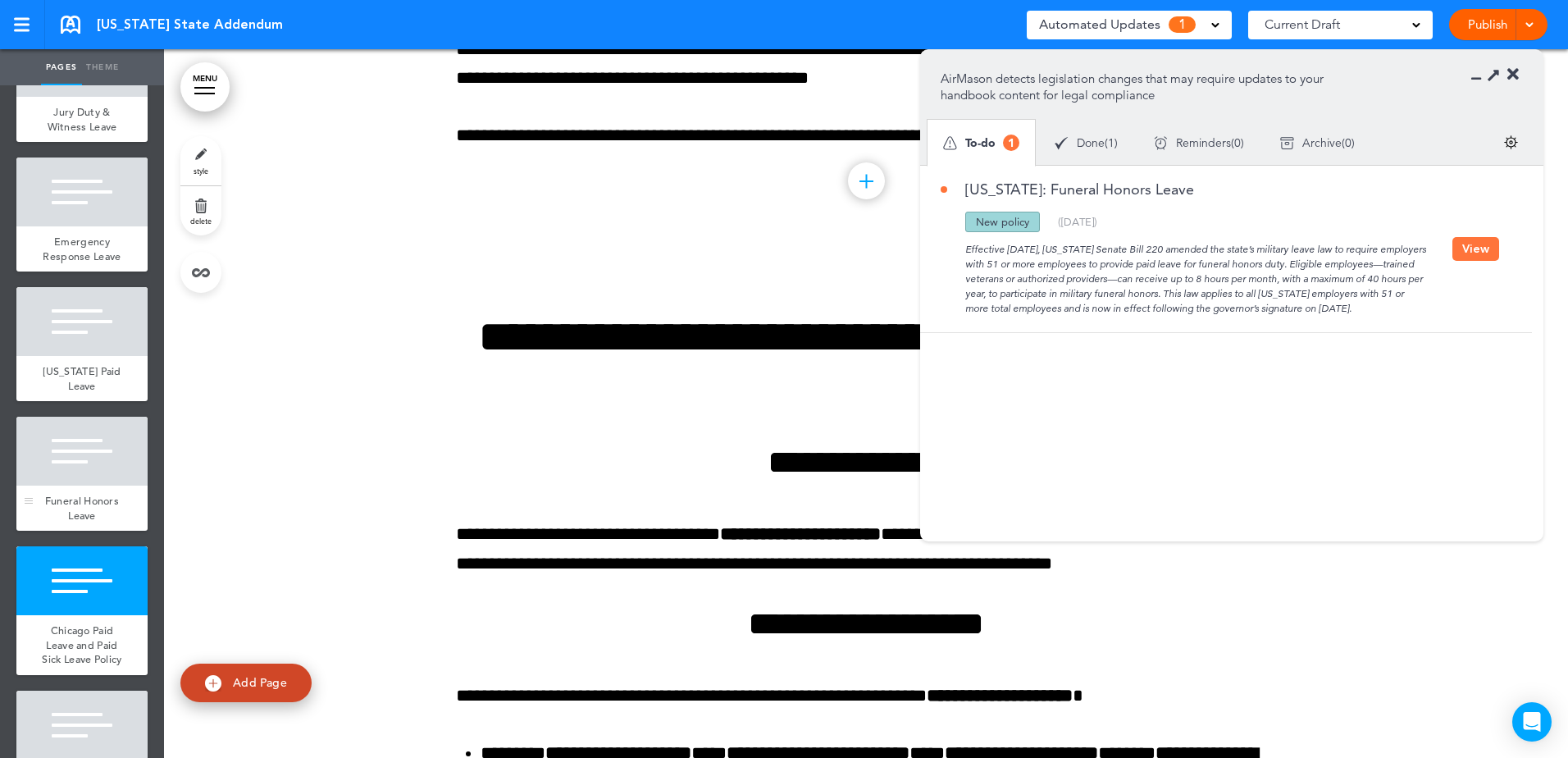
click at [94, 486] on div at bounding box center [82, 452] width 131 height 69
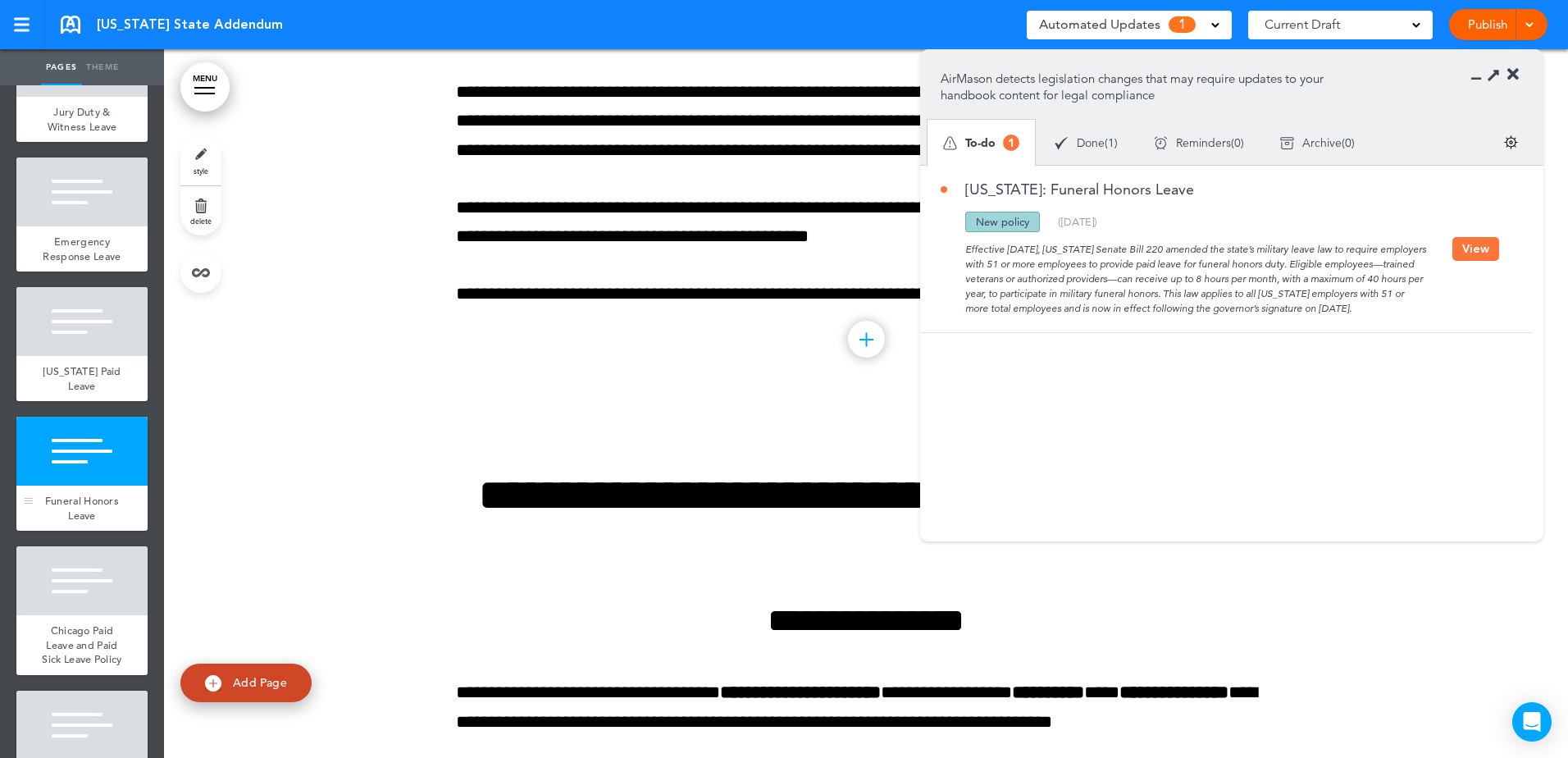
scroll to position [41341, 0]
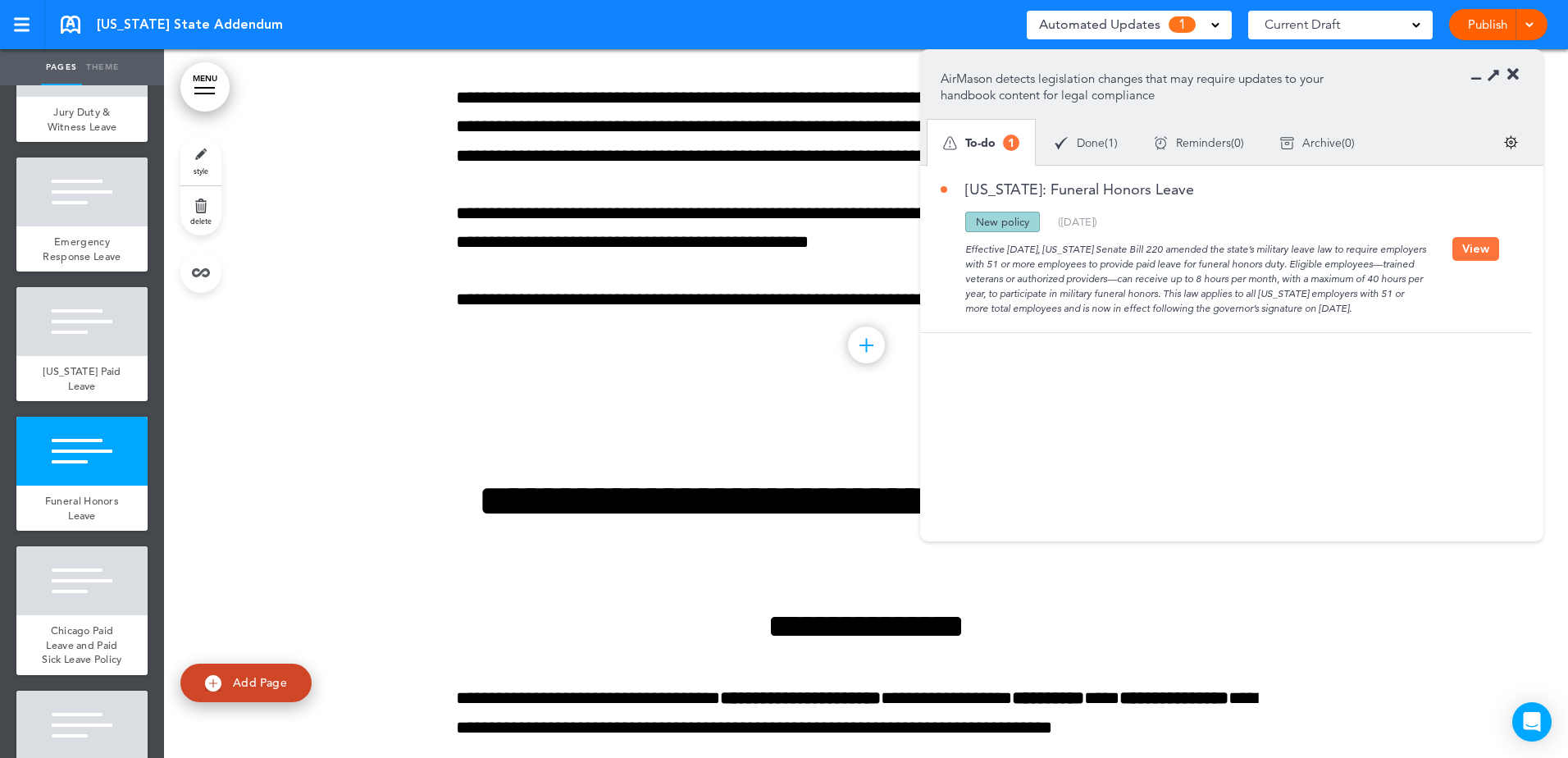
click at [1482, 75] on div at bounding box center [1500, 75] width 37 height 16
click at [1481, 81] on icon at bounding box center [1481, 75] width 0 height 16
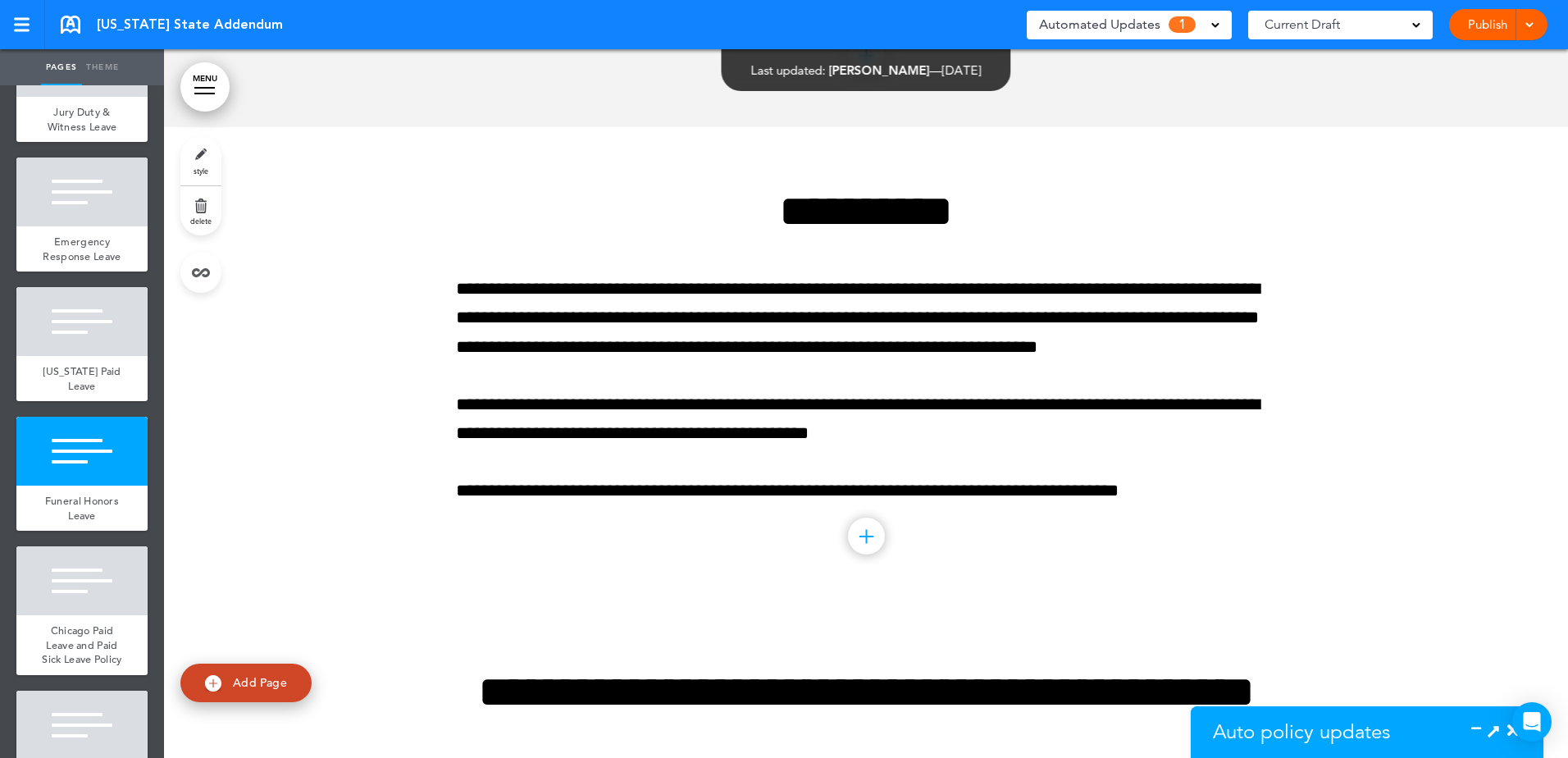
scroll to position [41176, 0]
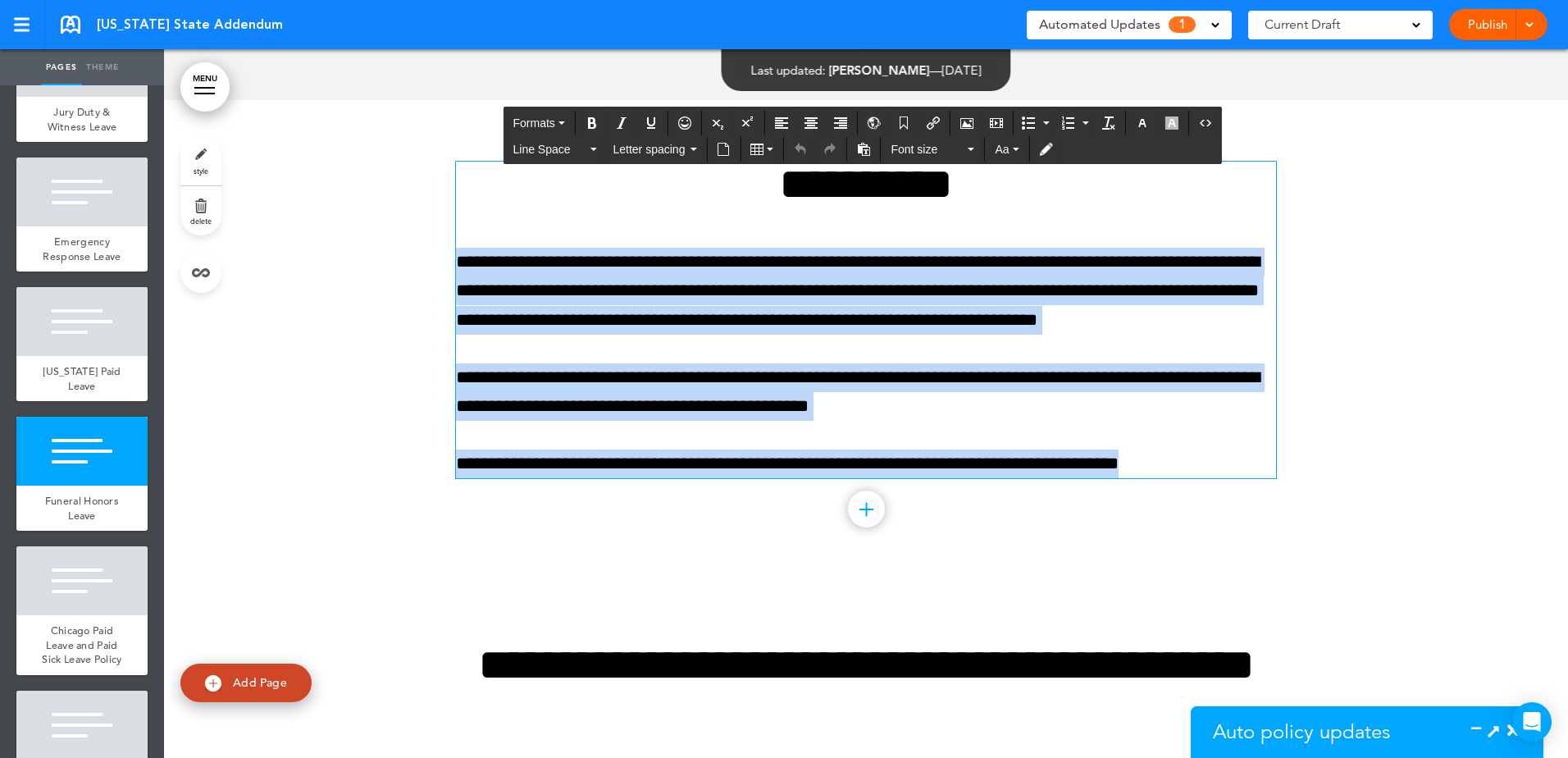
drag, startPoint x: 1188, startPoint y: 576, endPoint x: 443, endPoint y: 381, distance: 770.1
click at [443, 381] on div "**********" at bounding box center [866, 340] width 1404 height 481
paste div
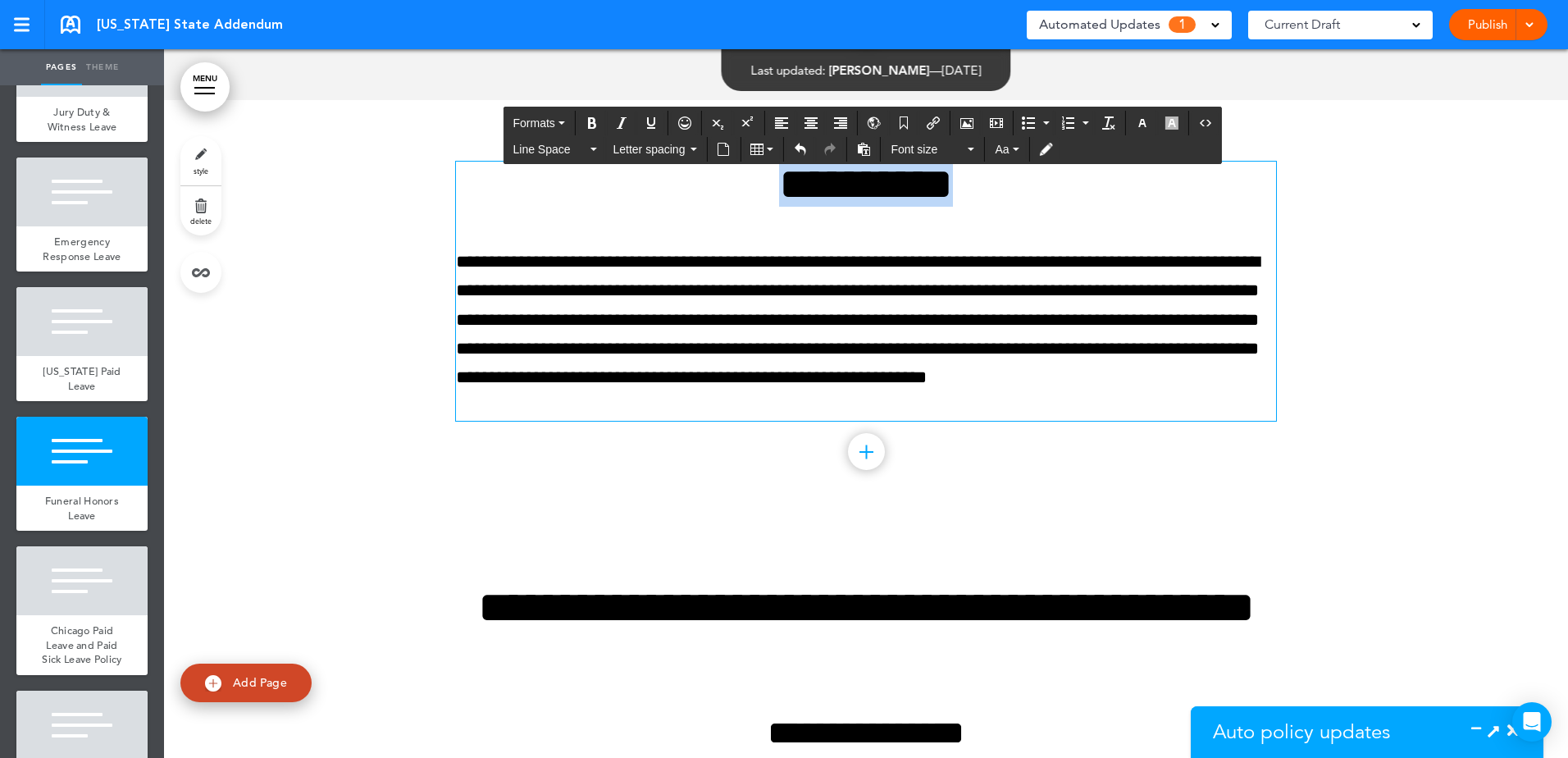
drag, startPoint x: 999, startPoint y: 309, endPoint x: 746, endPoint y: 309, distance: 253.0
click at [746, 207] on h1 "**********" at bounding box center [866, 183] width 820 height 45
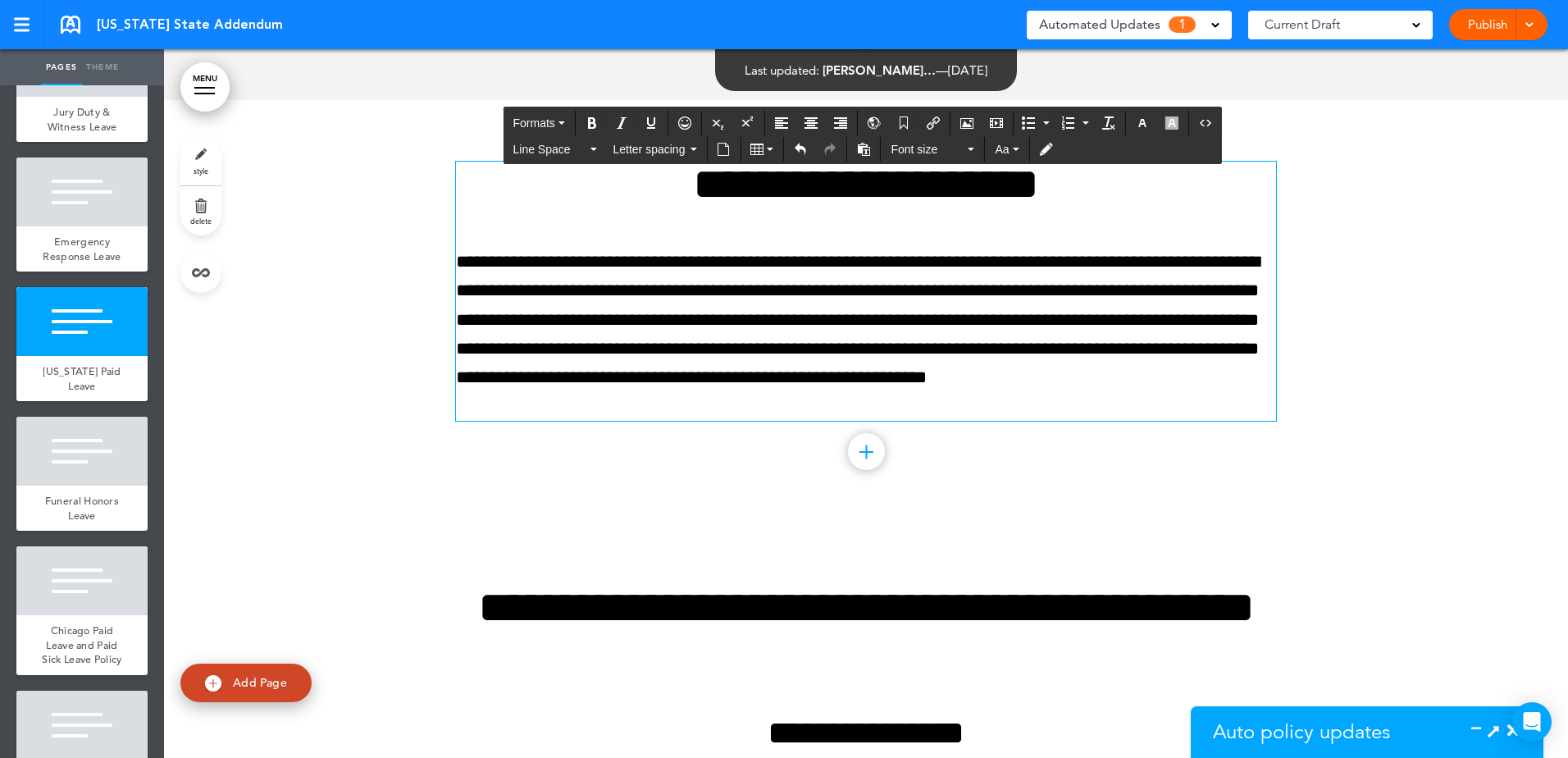
click at [1196, 18] on div "Automated Updates 1" at bounding box center [1130, 24] width 181 height 23
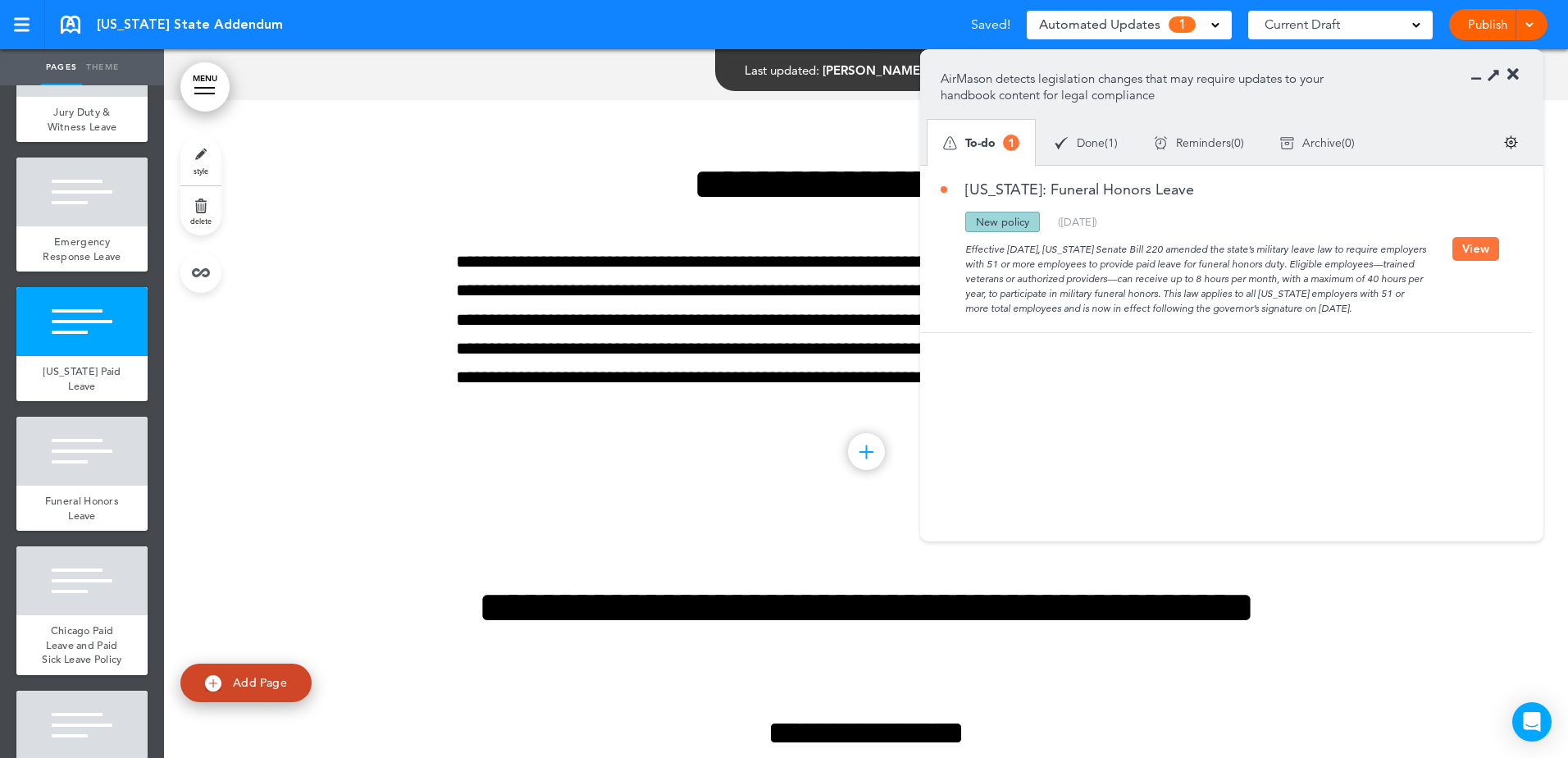
click at [1490, 249] on button "View" at bounding box center [1475, 249] width 46 height 24
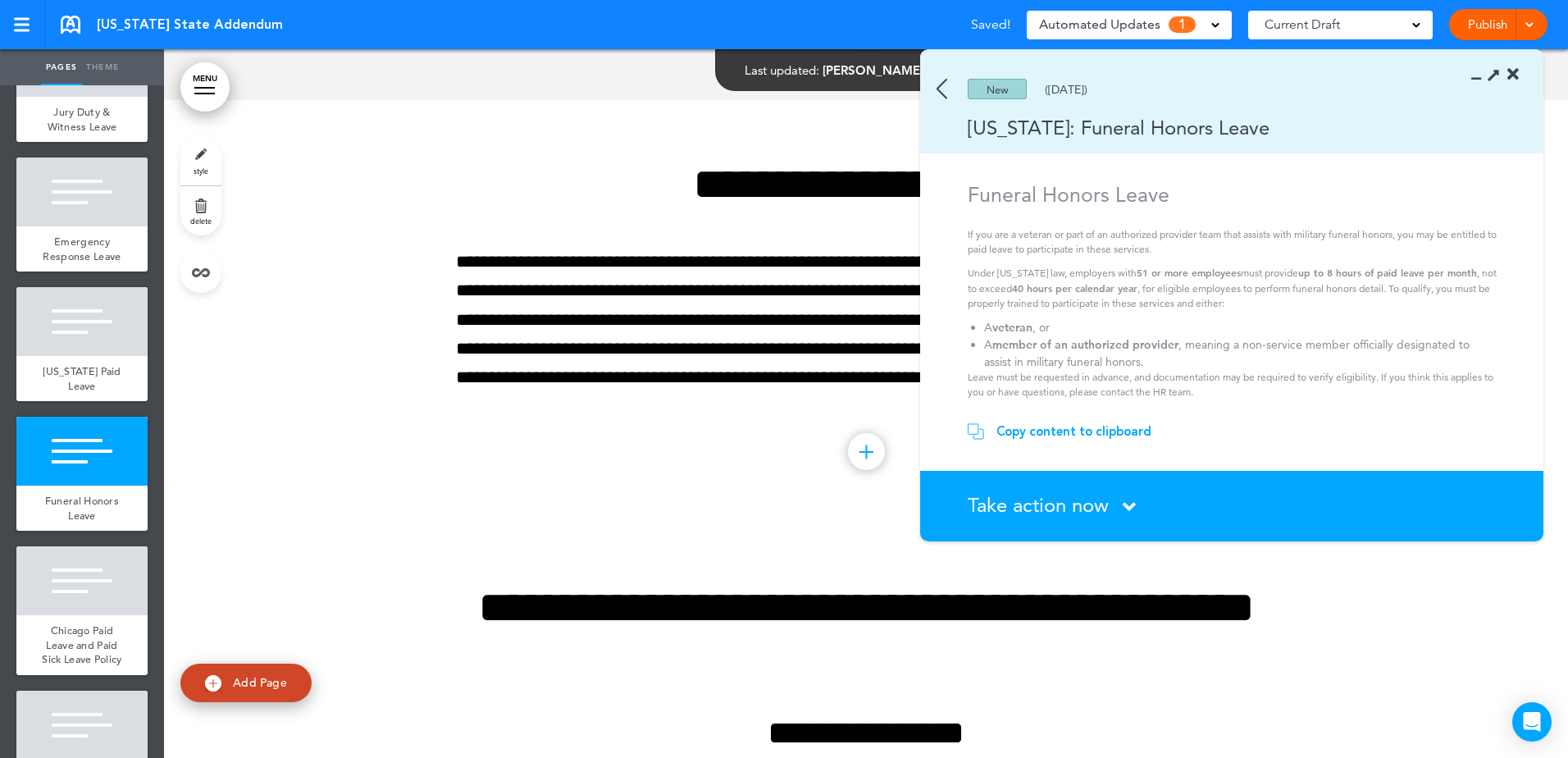
click at [1126, 502] on icon at bounding box center [1130, 506] width 13 height 20
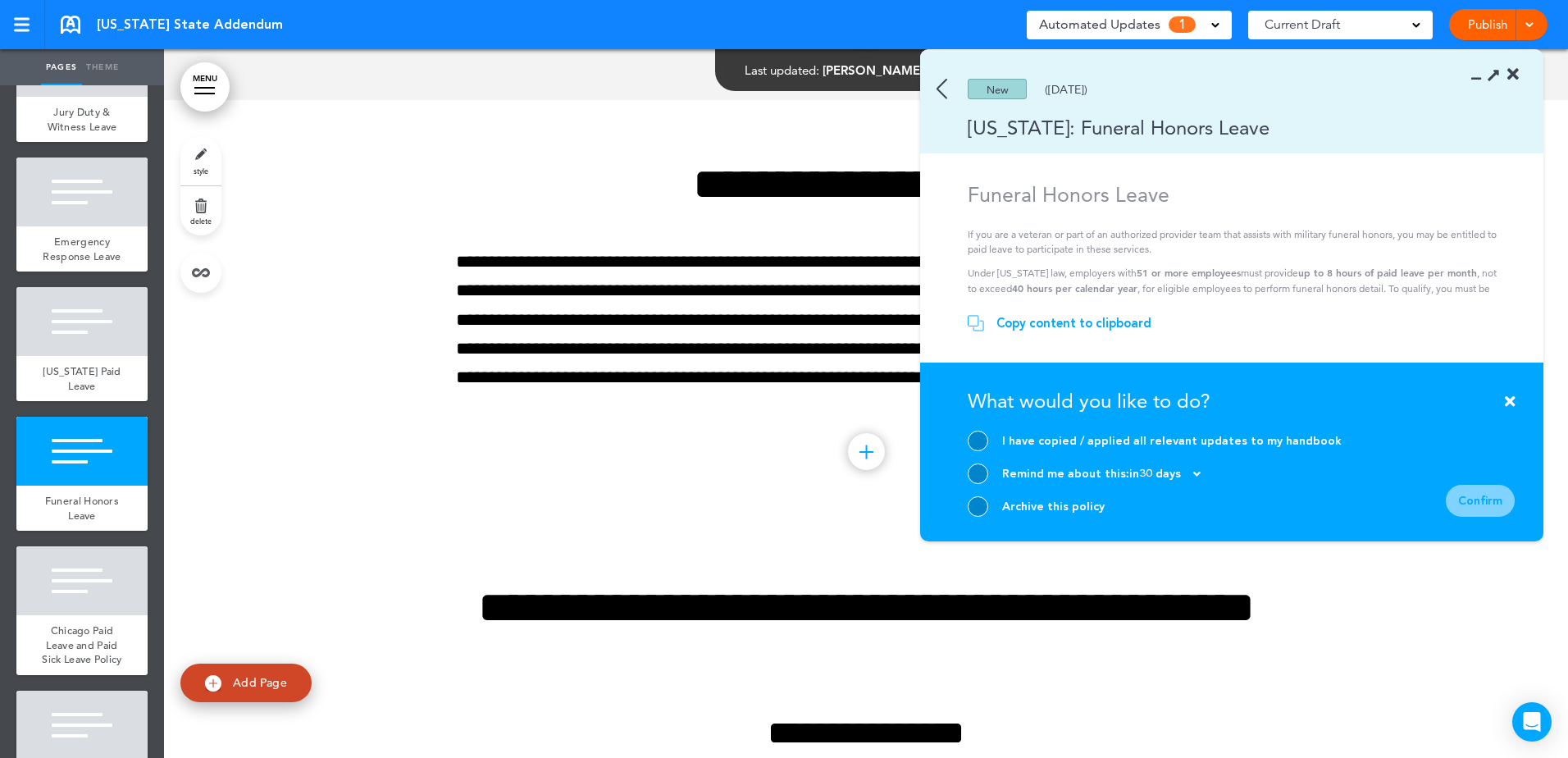
click at [979, 434] on div at bounding box center [978, 441] width 20 height 20
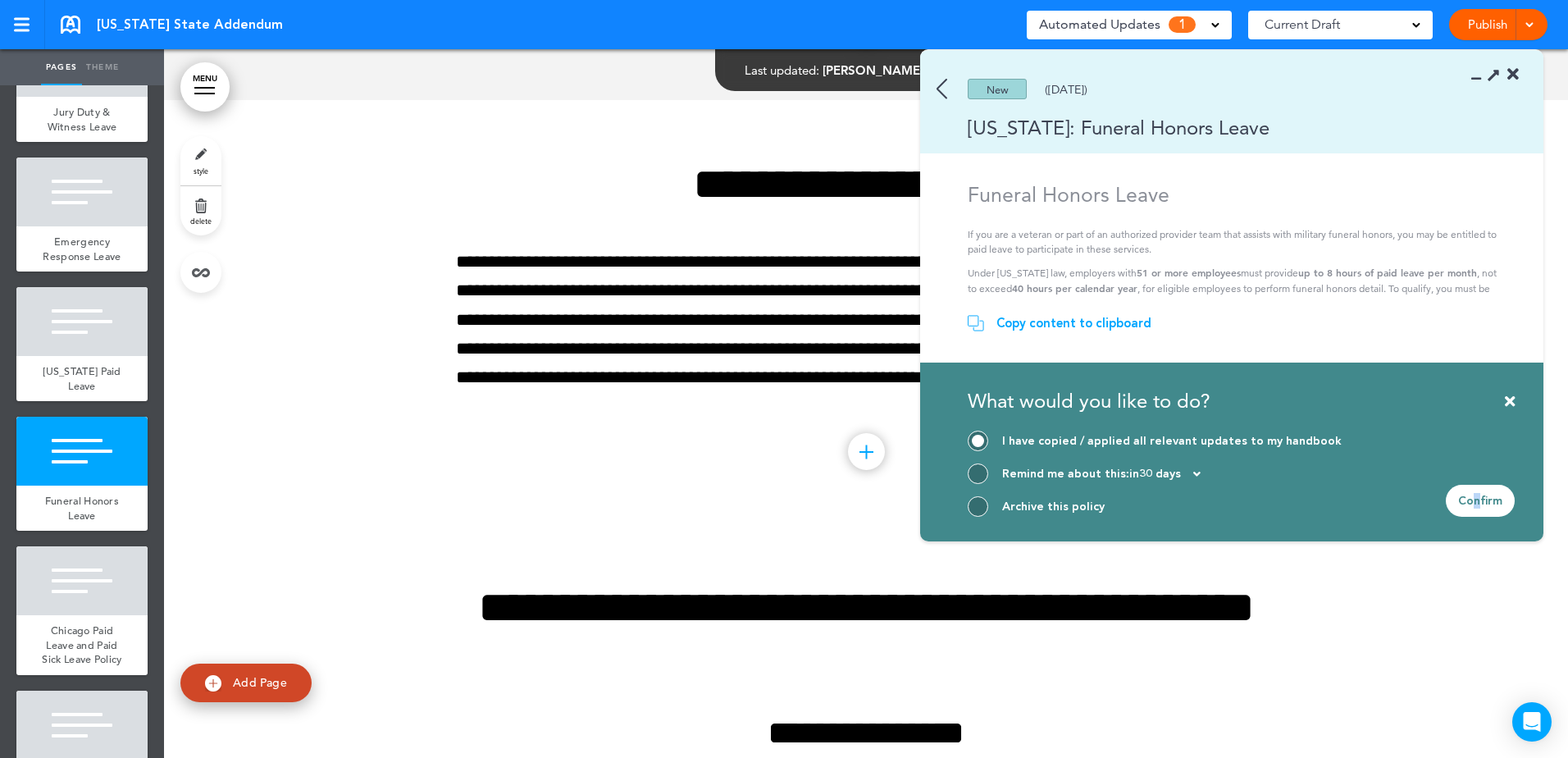
click at [1478, 499] on div "Confirm" at bounding box center [1480, 501] width 69 height 32
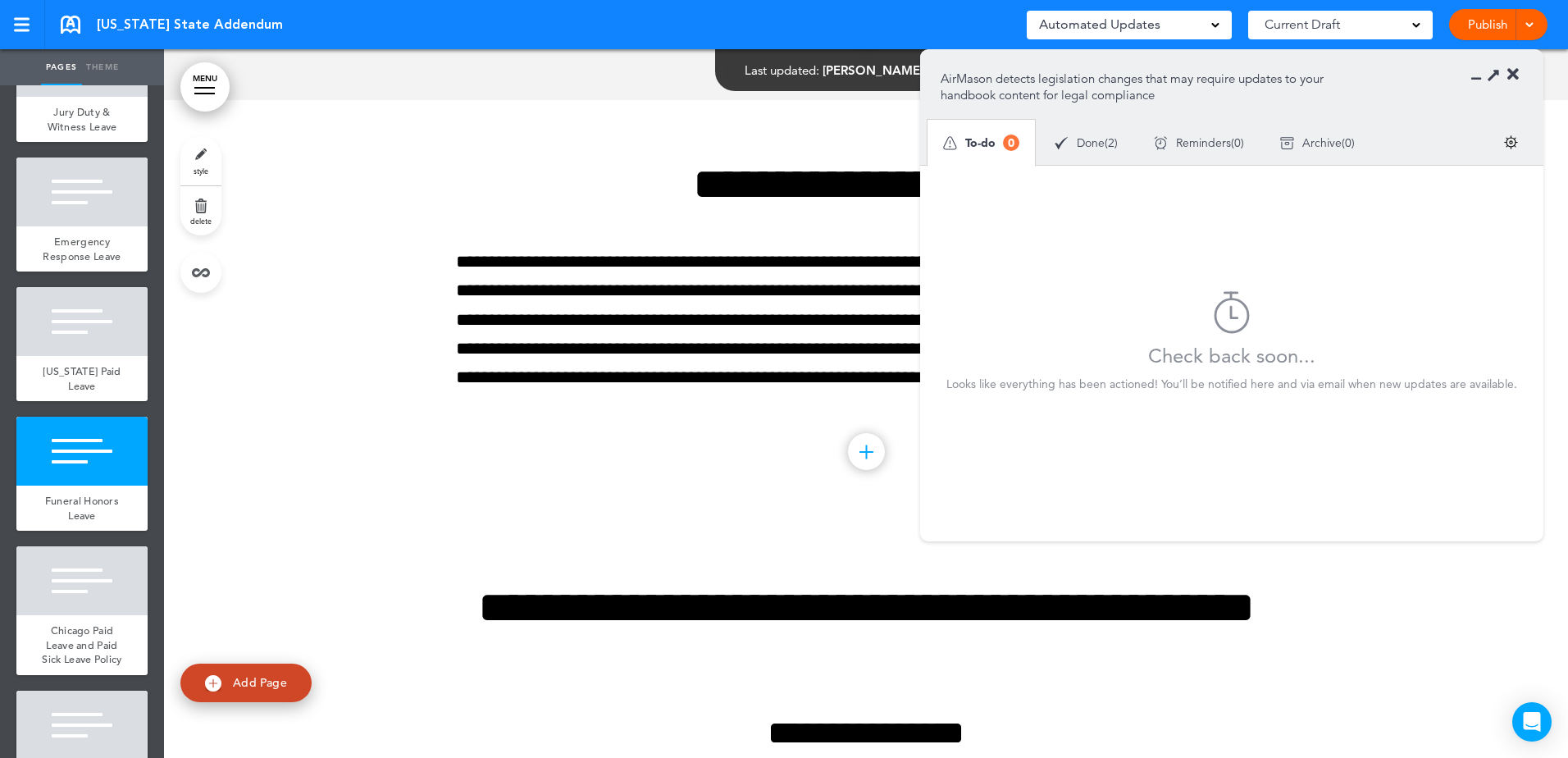
click at [1343, 524] on div at bounding box center [866, 312] width 1404 height 423
click at [1463, 524] on div at bounding box center [866, 312] width 1404 height 423
click at [1426, 524] on div at bounding box center [866, 312] width 1404 height 423
